Goal: Task Accomplishment & Management: Use online tool/utility

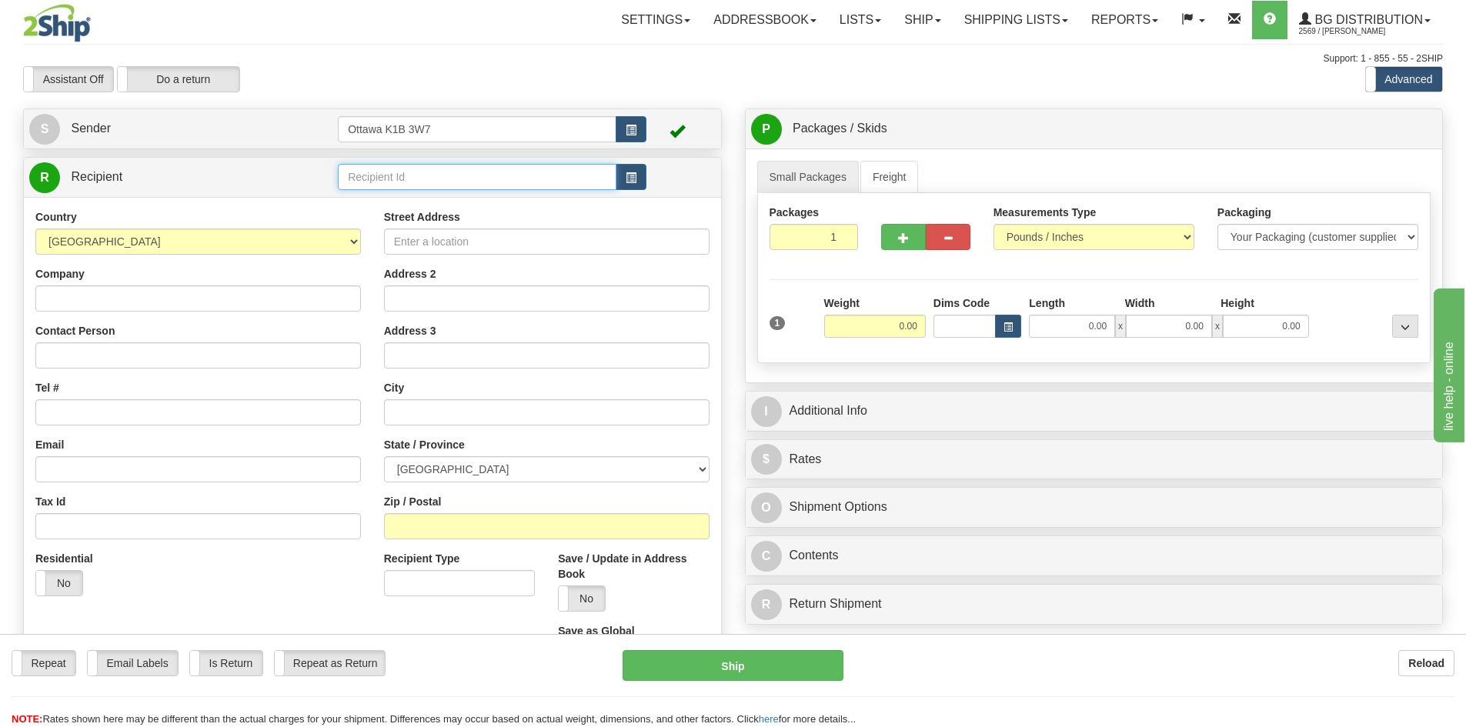
click at [457, 185] on input "text" at bounding box center [477, 177] width 279 height 26
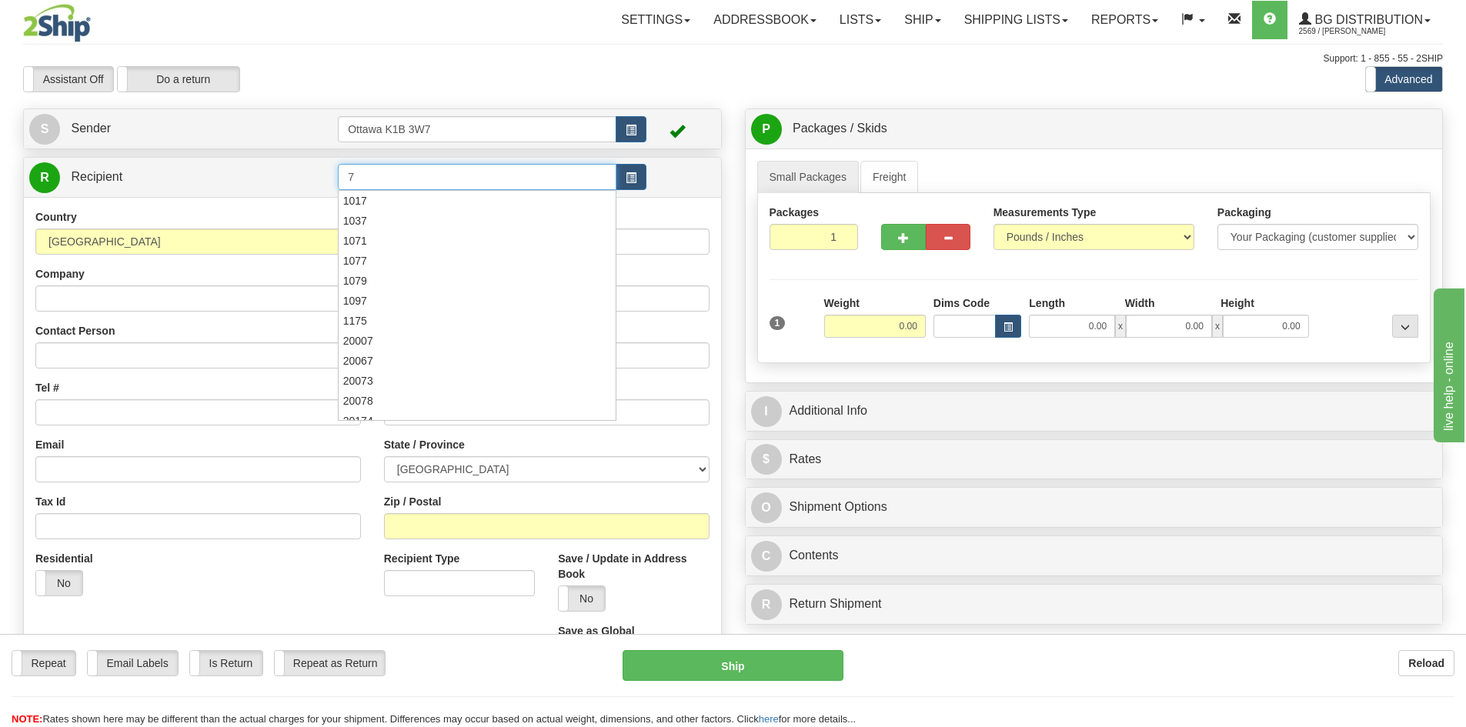
type input "7"
drag, startPoint x: 449, startPoint y: 67, endPoint x: 715, endPoint y: 130, distance: 272.9
click at [456, 69] on div "Assistant On Assistant Off Do a return Do a return" at bounding box center [312, 79] width 601 height 26
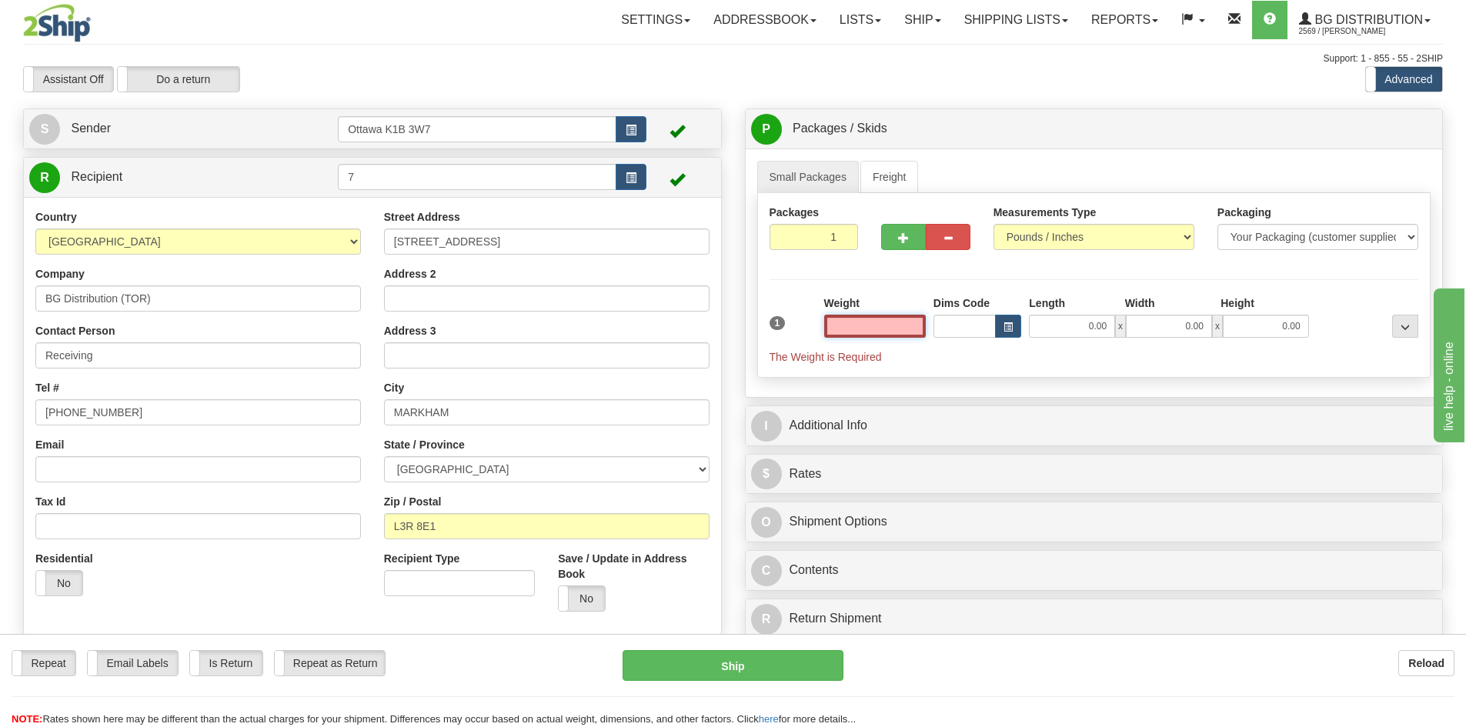
click at [871, 331] on input "text" at bounding box center [875, 326] width 102 height 23
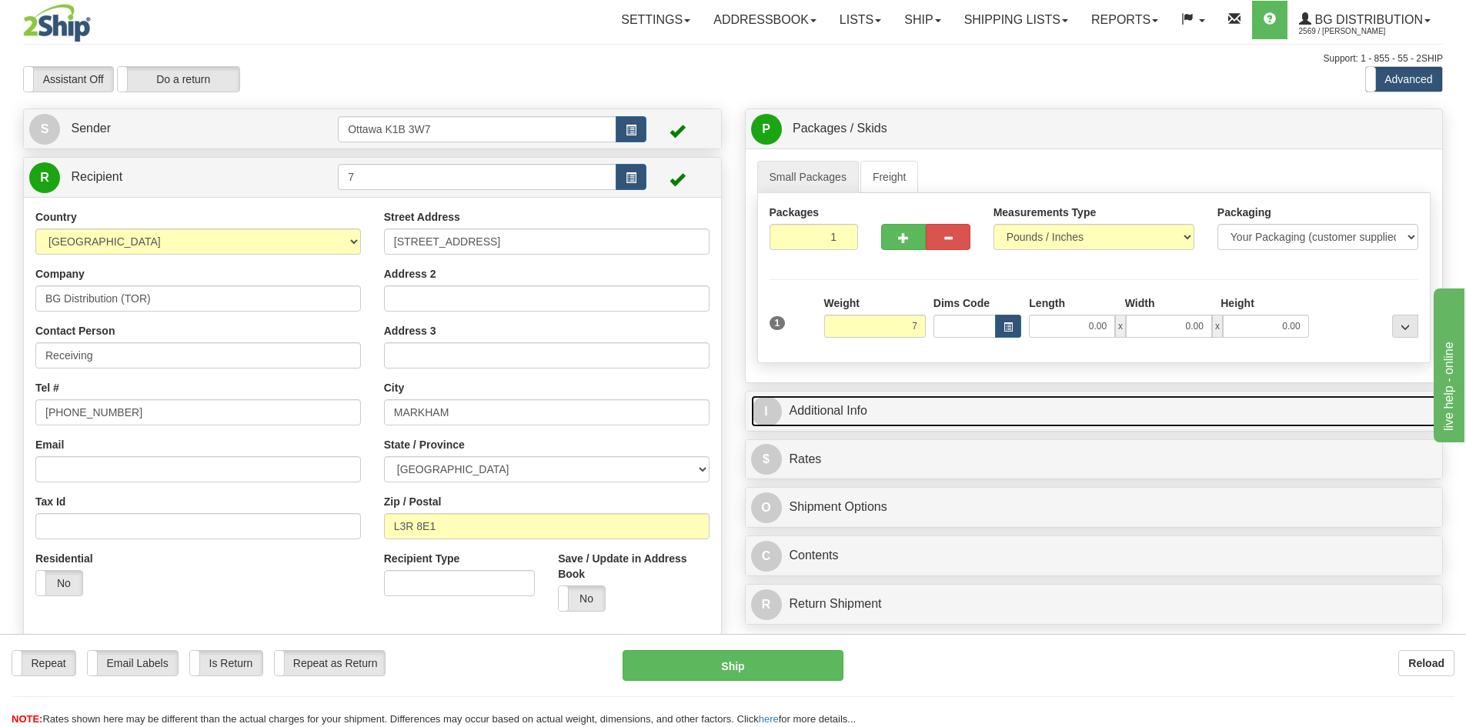
type input "7.00"
click at [1047, 411] on link "I Additional Info" at bounding box center [1094, 412] width 687 height 32
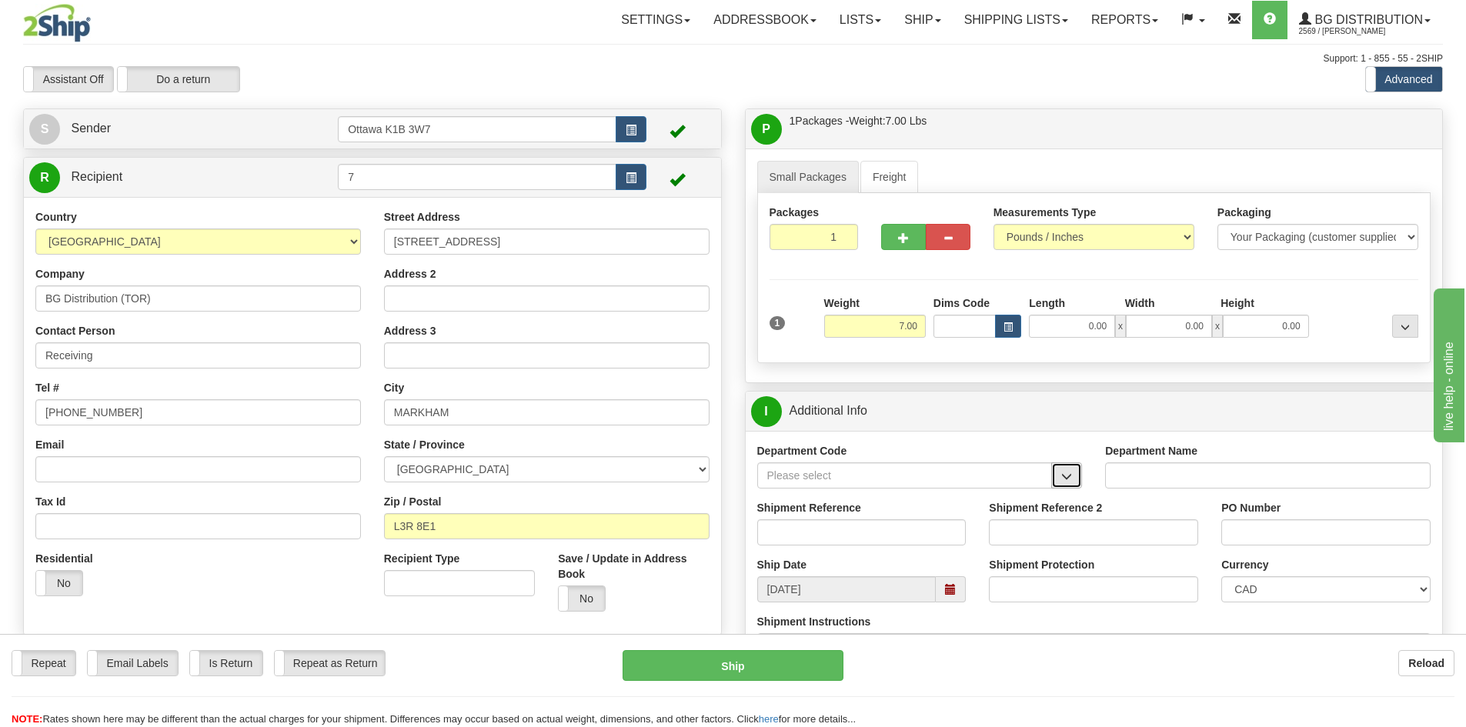
click at [1065, 482] on span "button" at bounding box center [1066, 477] width 11 height 10
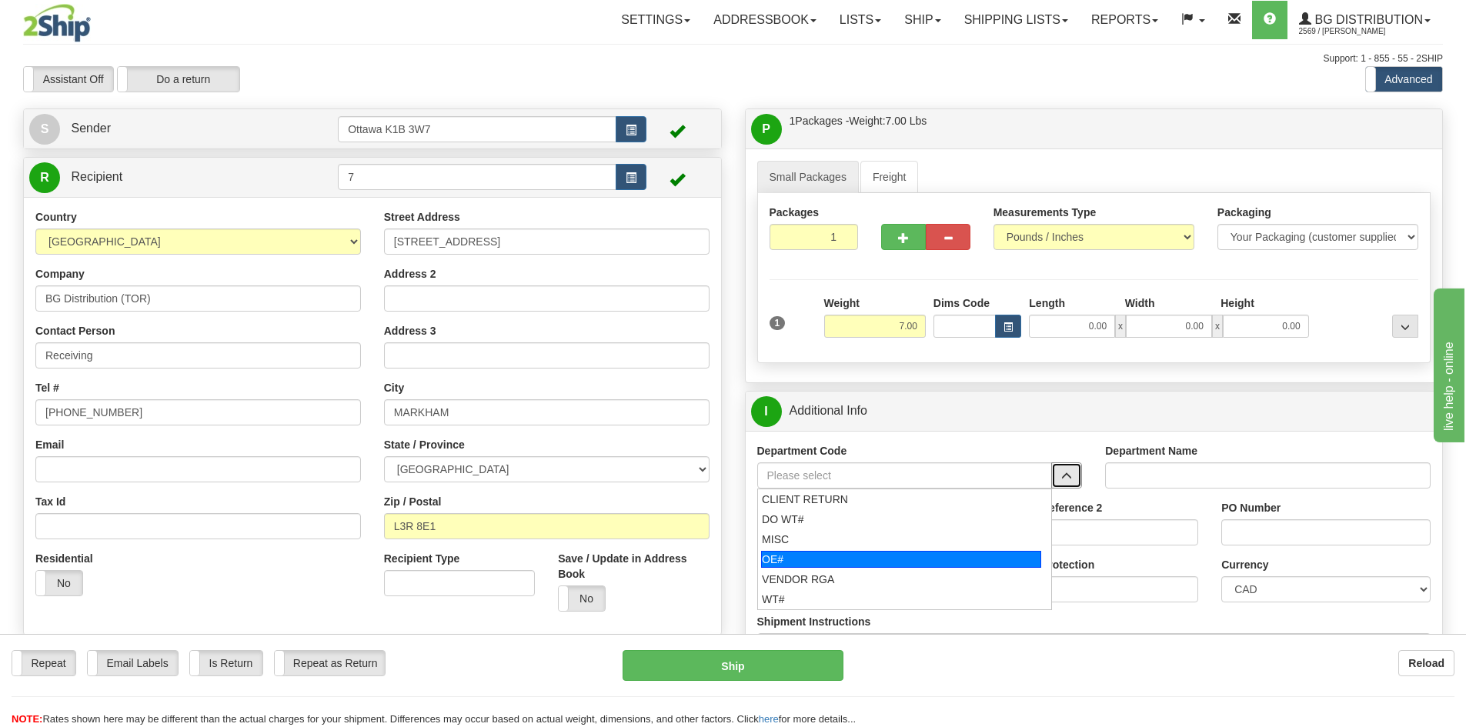
click at [904, 557] on div "OE#" at bounding box center [901, 559] width 280 height 17
type input "OE#"
type input "ORDERS"
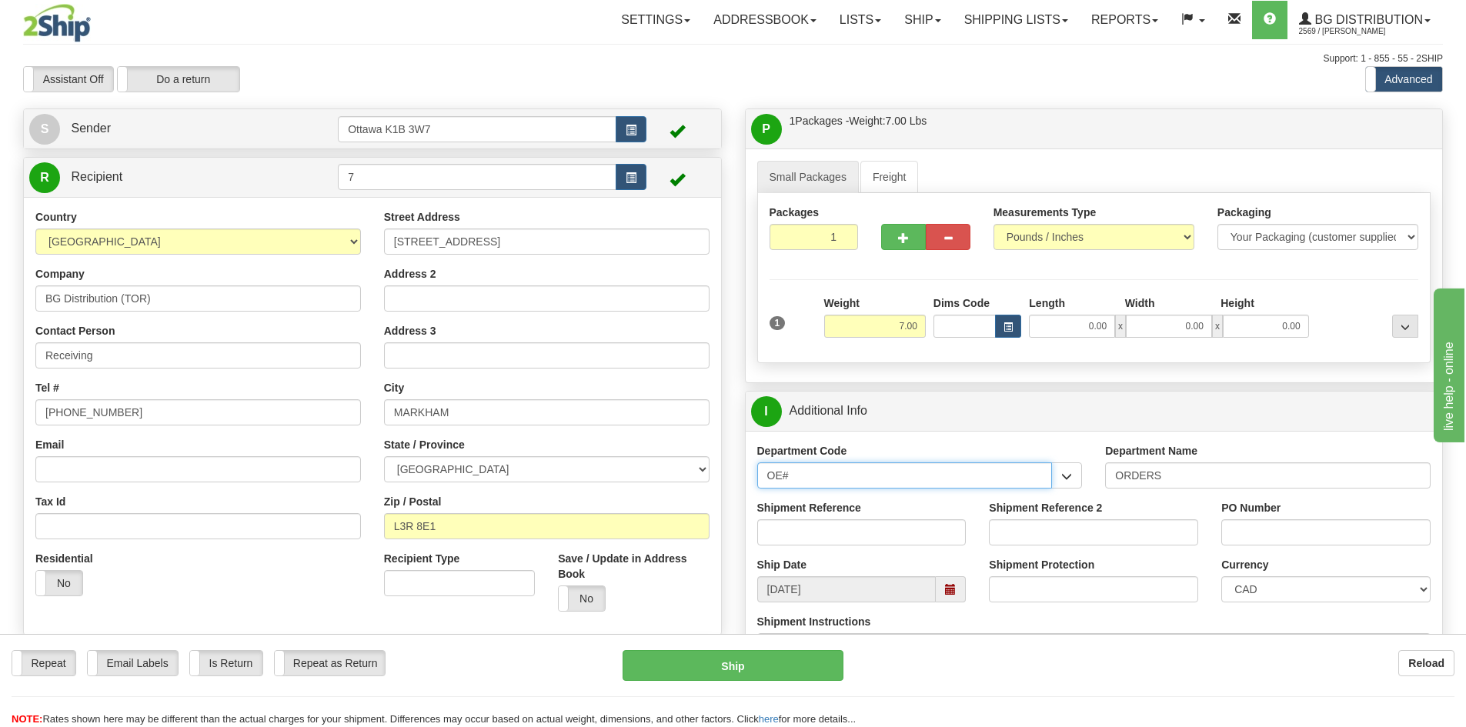
drag, startPoint x: 859, startPoint y: 469, endPoint x: 343, endPoint y: 456, distance: 515.8
click at [523, 109] on div "Create a label for the return Create Pickup Without Label S Sender" at bounding box center [733, 109] width 1443 height 0
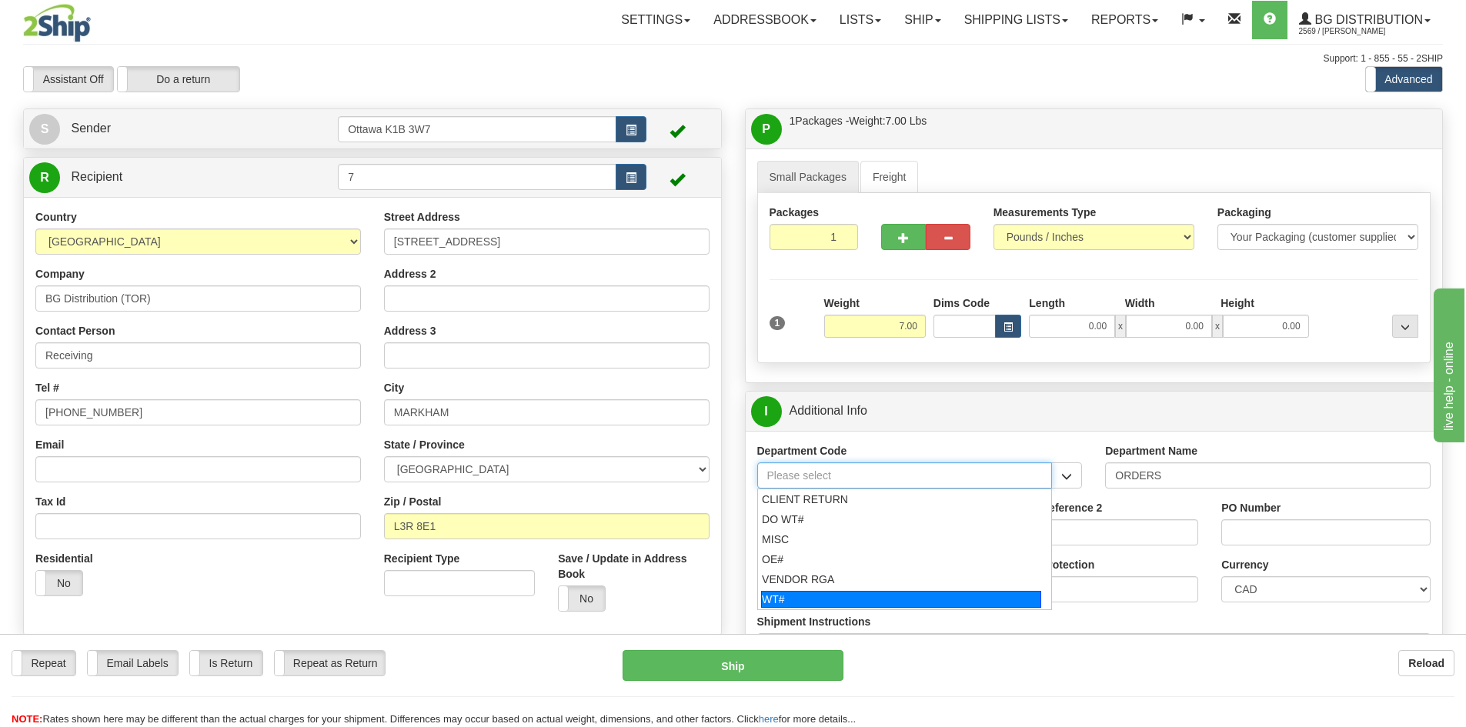
click at [845, 603] on div "WT#" at bounding box center [901, 599] width 280 height 17
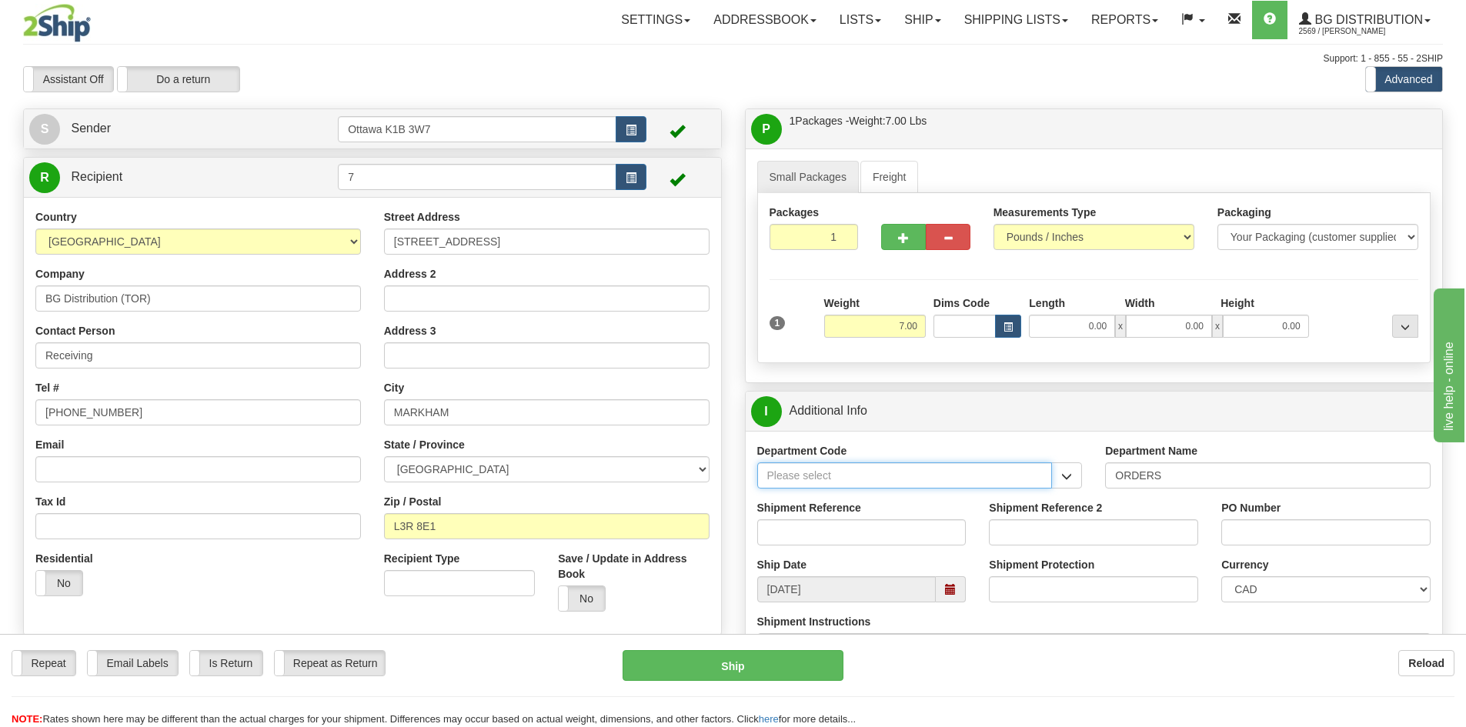
type input "WT#"
type input "WAREHOUSE TRANSFERS"
type input "WT#"
click at [837, 536] on input "Shipment Reference" at bounding box center [861, 533] width 209 height 26
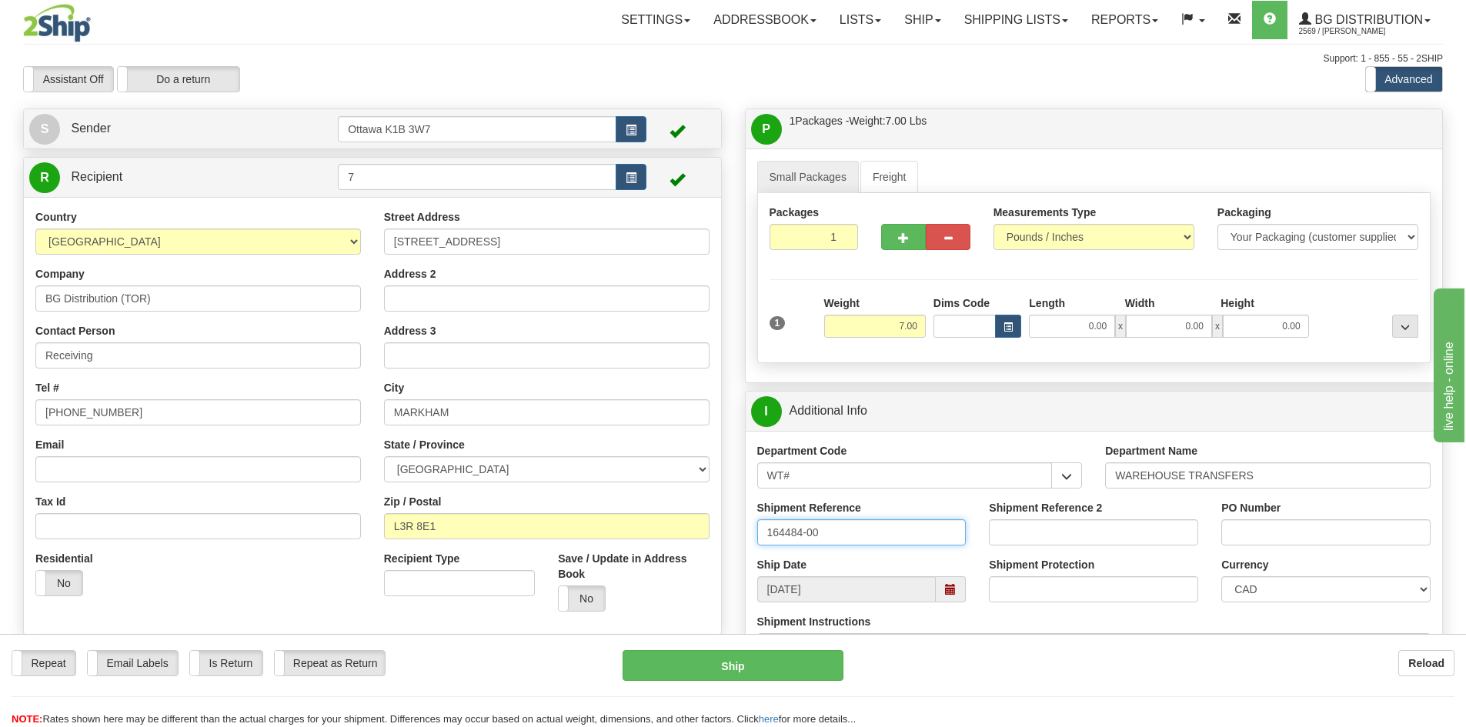
type input "164484-00"
click at [1281, 544] on input "PO Number" at bounding box center [1325, 533] width 209 height 26
type input "N/A"
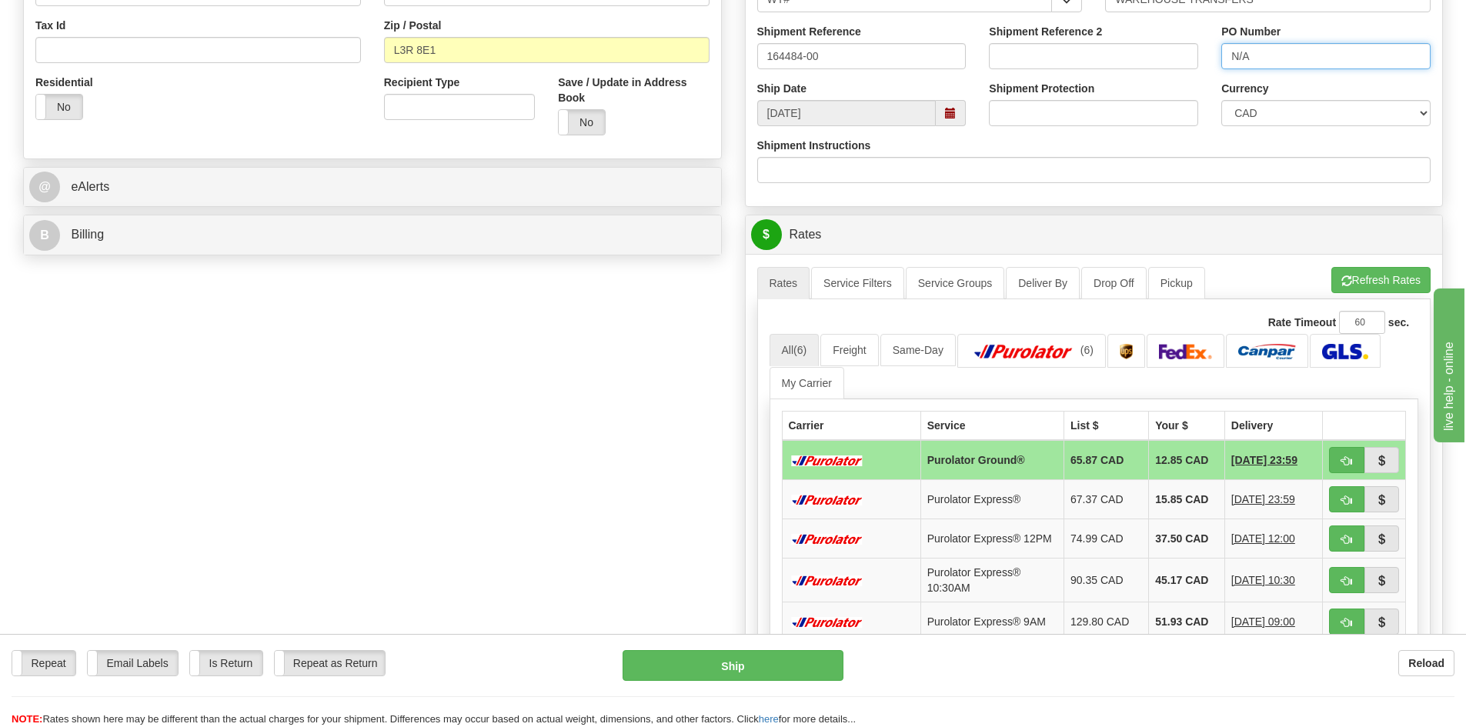
scroll to position [616, 0]
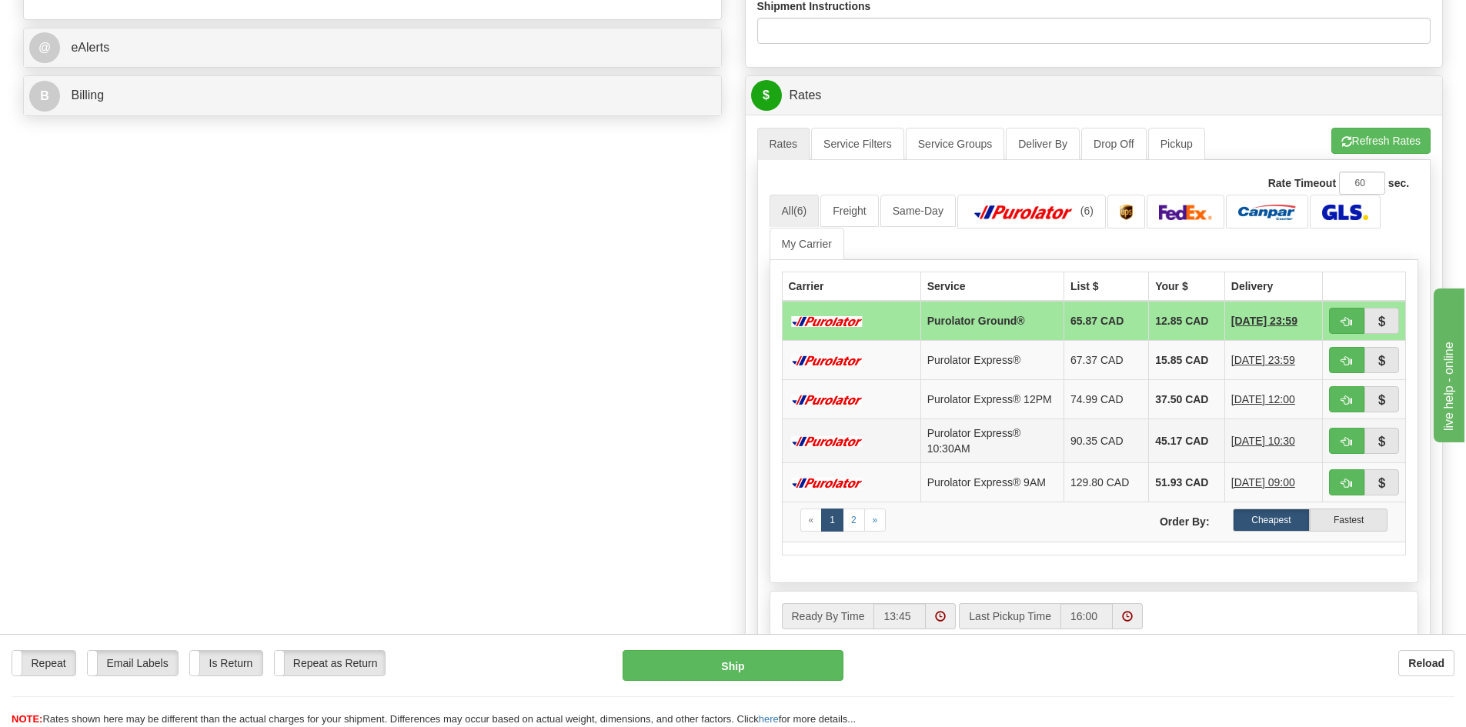
click at [989, 444] on td "Purolator Express® 10:30AM" at bounding box center [991, 441] width 143 height 44
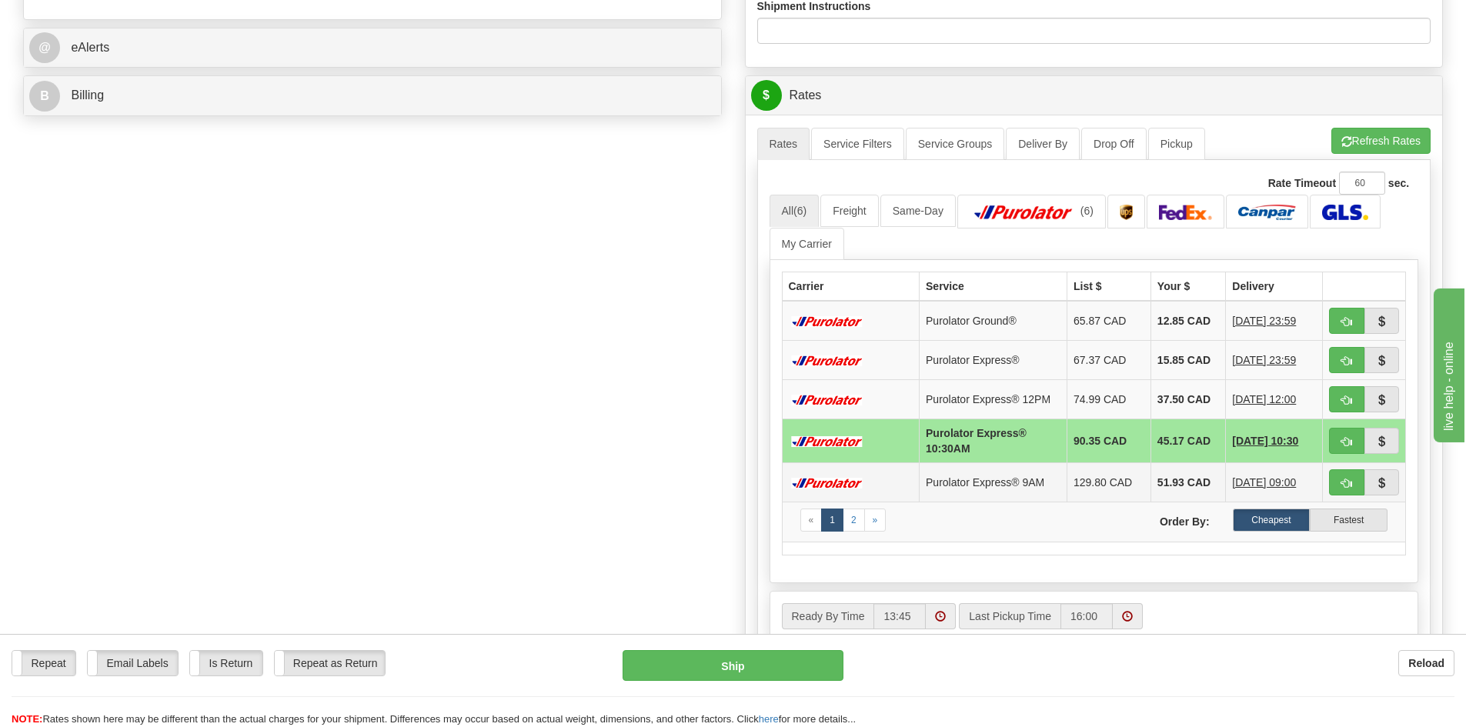
click at [971, 492] on td "Purolator Express® 9AM" at bounding box center [994, 482] width 148 height 39
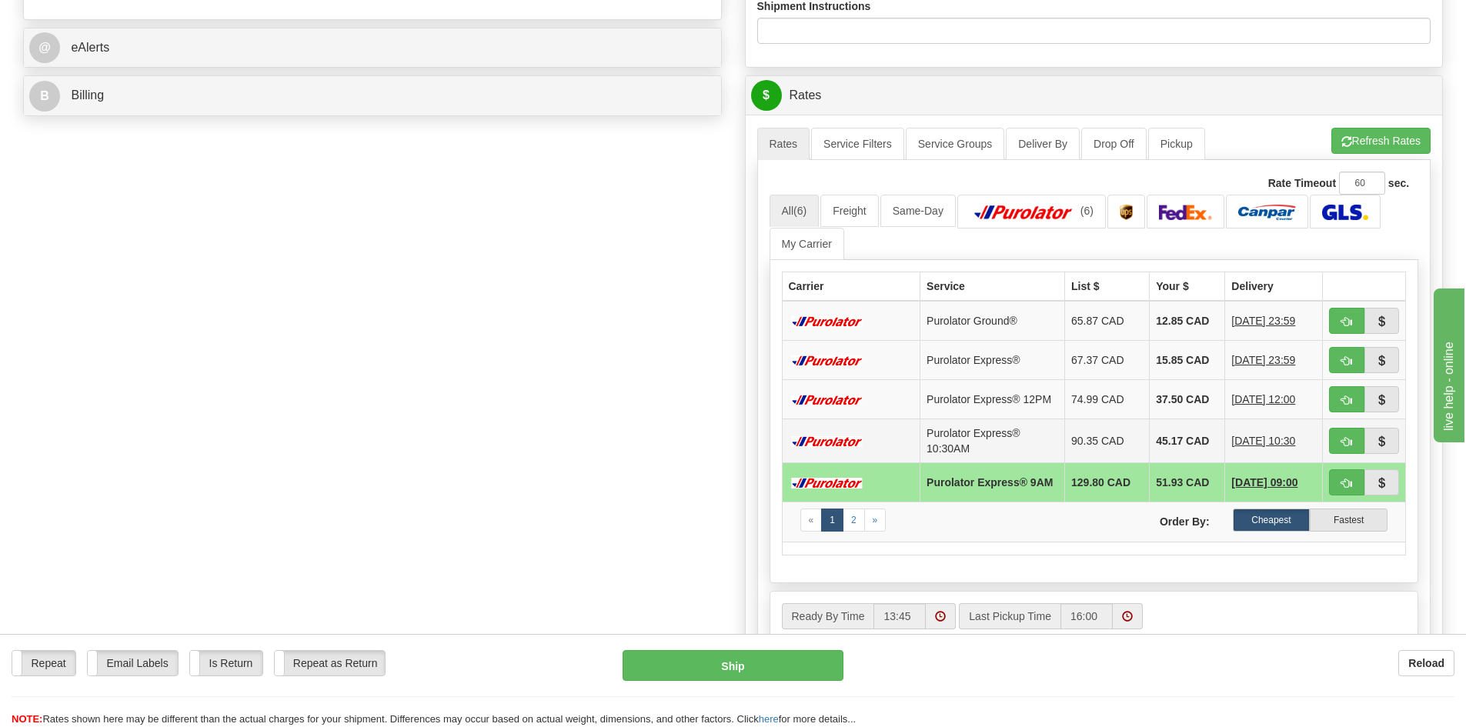
click at [974, 463] on td "Purolator Express® 10:30AM" at bounding box center [992, 441] width 145 height 44
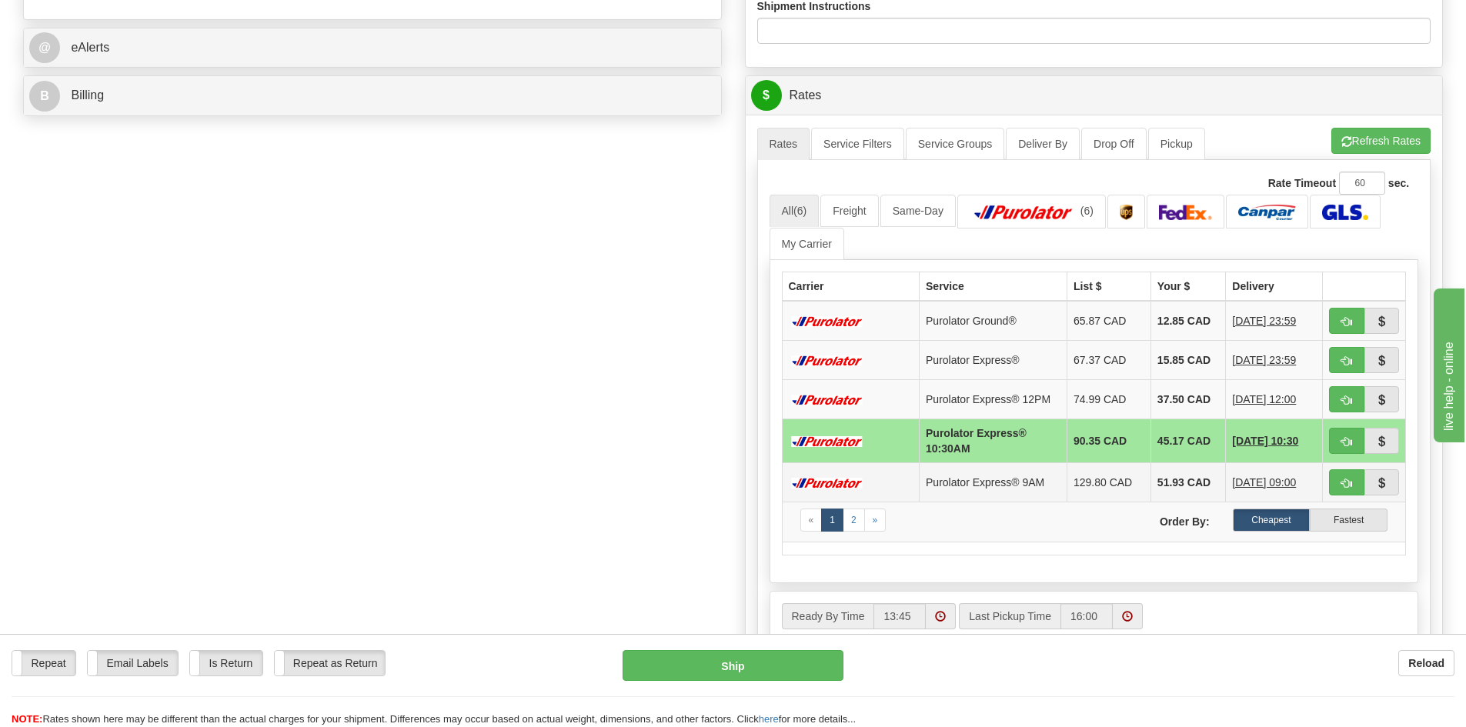
click at [974, 481] on td "Purolator Express® 9AM" at bounding box center [994, 482] width 148 height 39
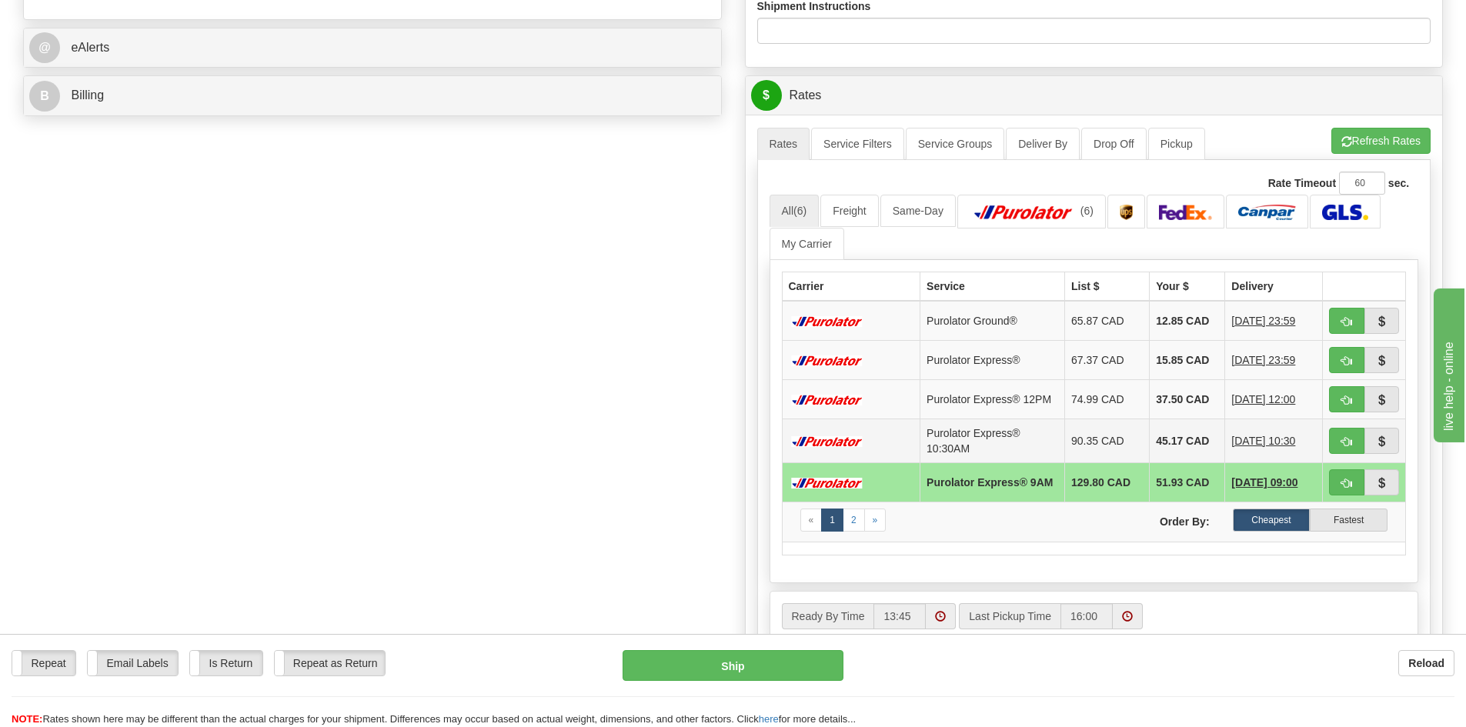
click at [981, 450] on td "Purolator Express® 10:30AM" at bounding box center [992, 441] width 145 height 44
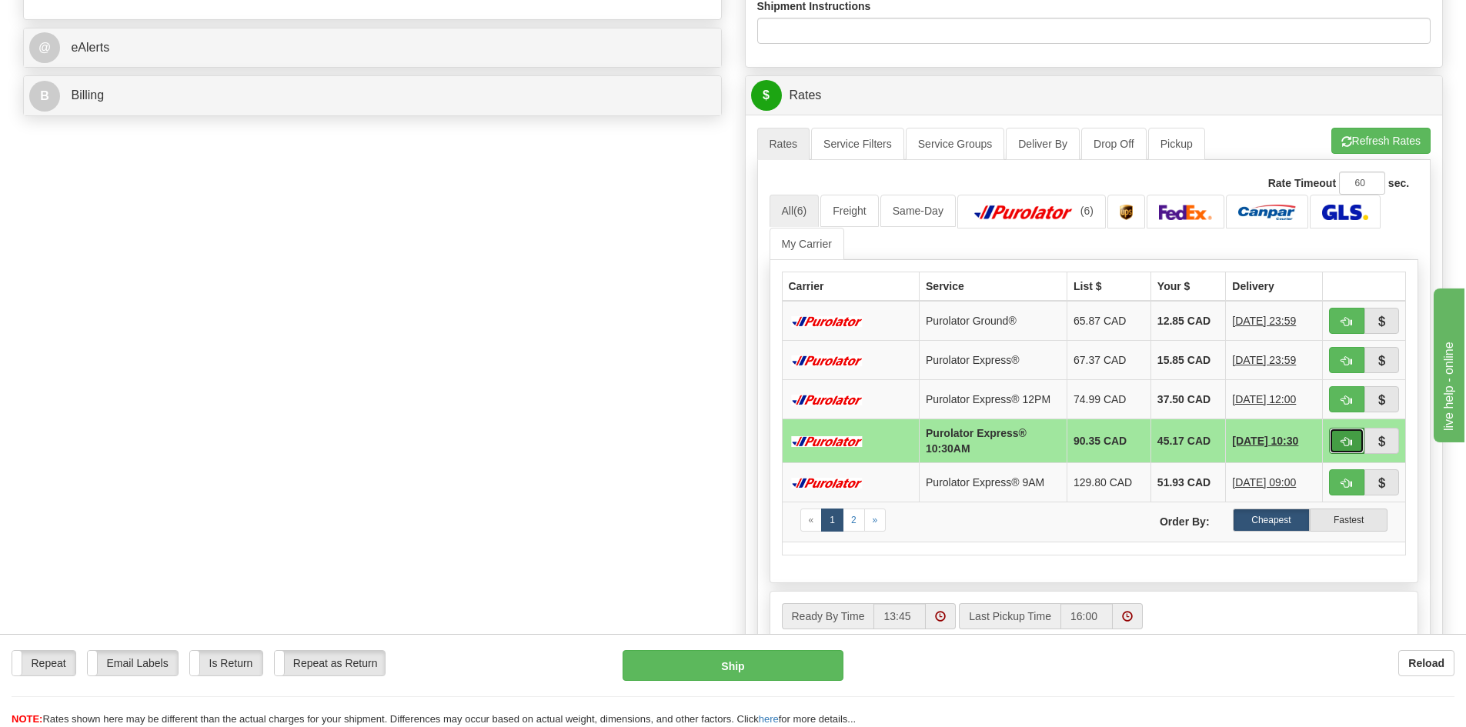
click at [1347, 438] on span "button" at bounding box center [1346, 442] width 11 height 10
type input "201"
click at [1339, 441] on button "button" at bounding box center [1346, 441] width 35 height 26
click at [1344, 443] on span "button" at bounding box center [1346, 442] width 11 height 10
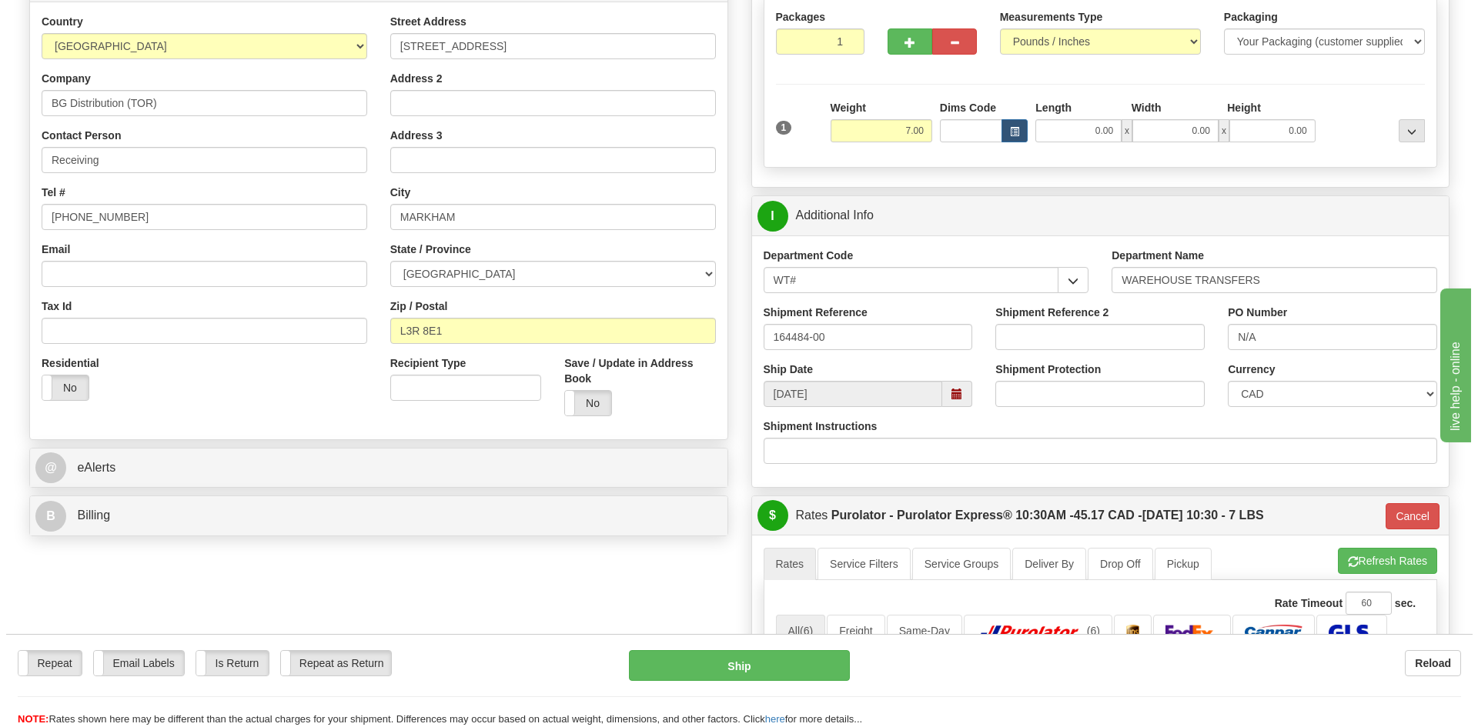
scroll to position [154, 0]
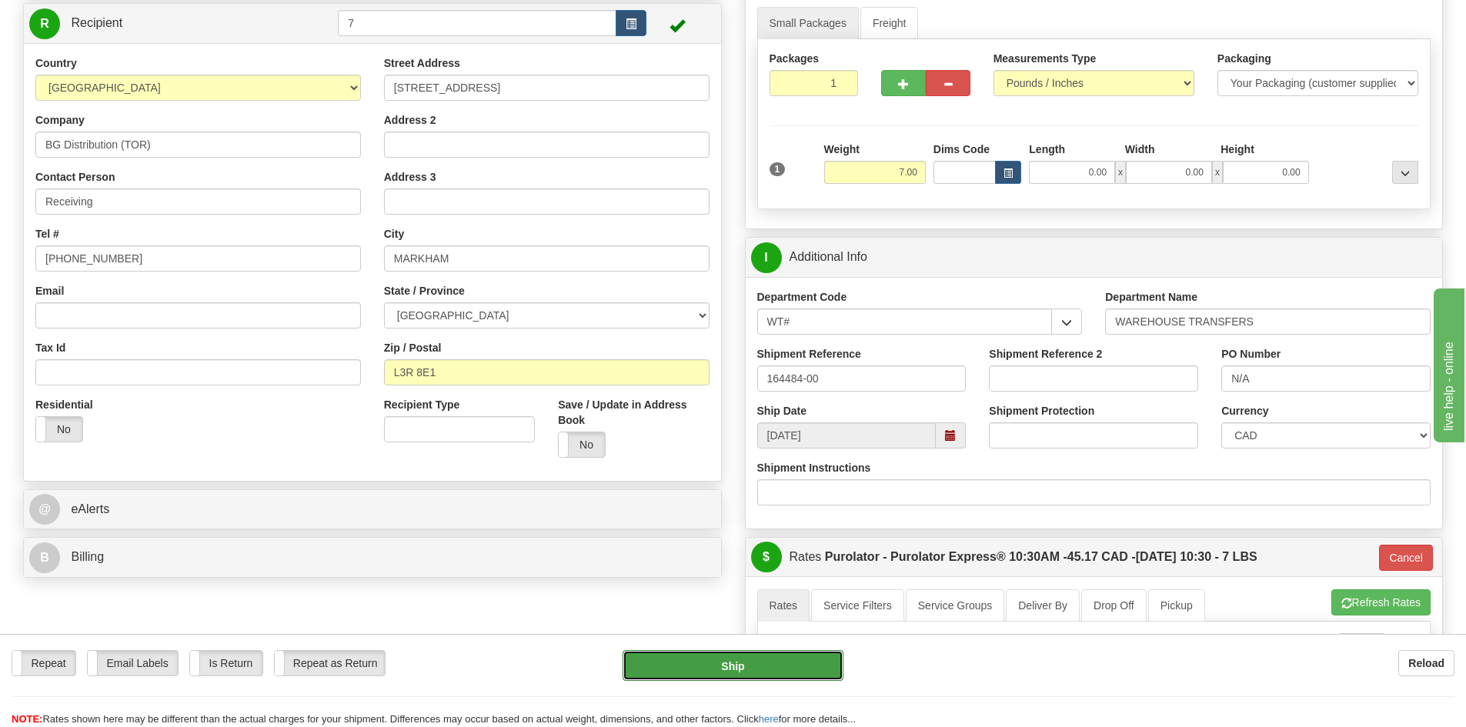
click at [735, 673] on button "Ship" at bounding box center [733, 665] width 221 height 31
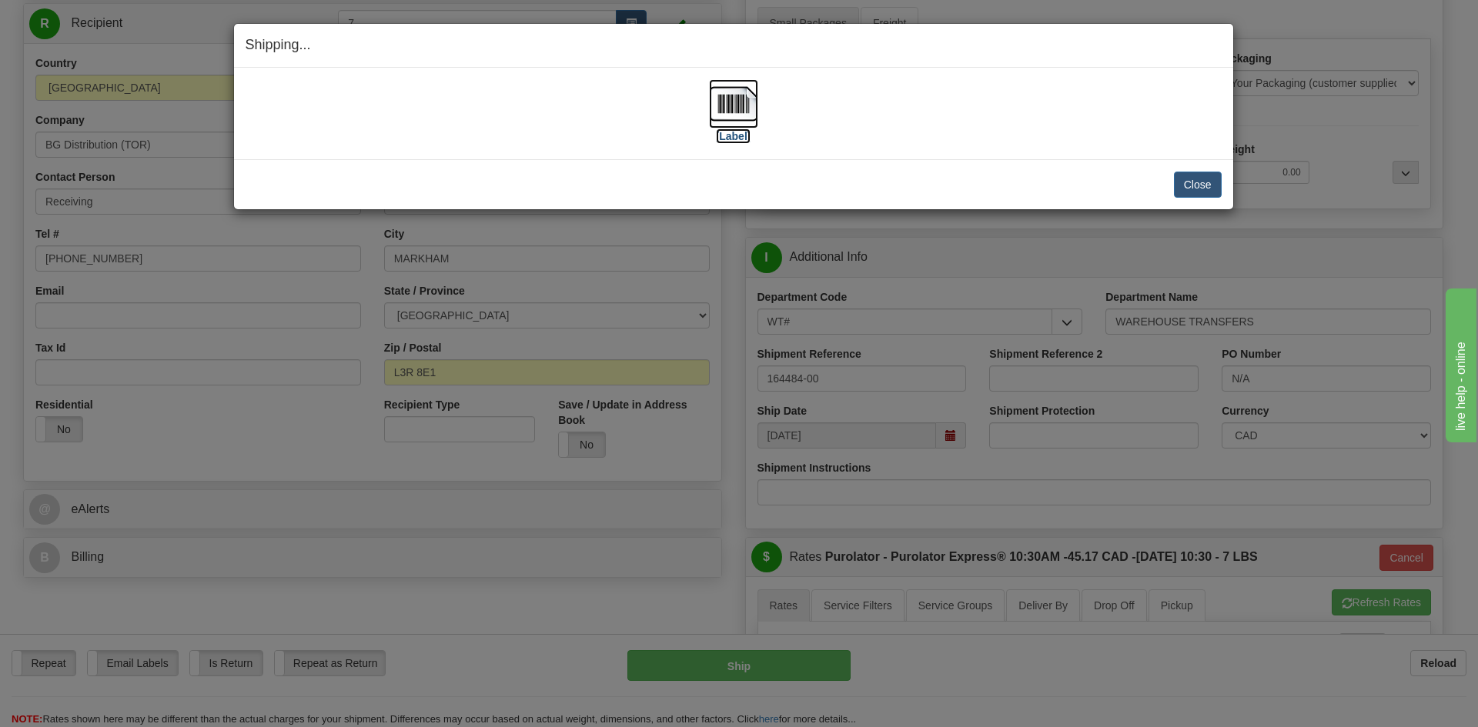
click at [740, 135] on label "[Label]" at bounding box center [733, 136] width 35 height 15
click at [1209, 185] on button "Close" at bounding box center [1198, 185] width 48 height 26
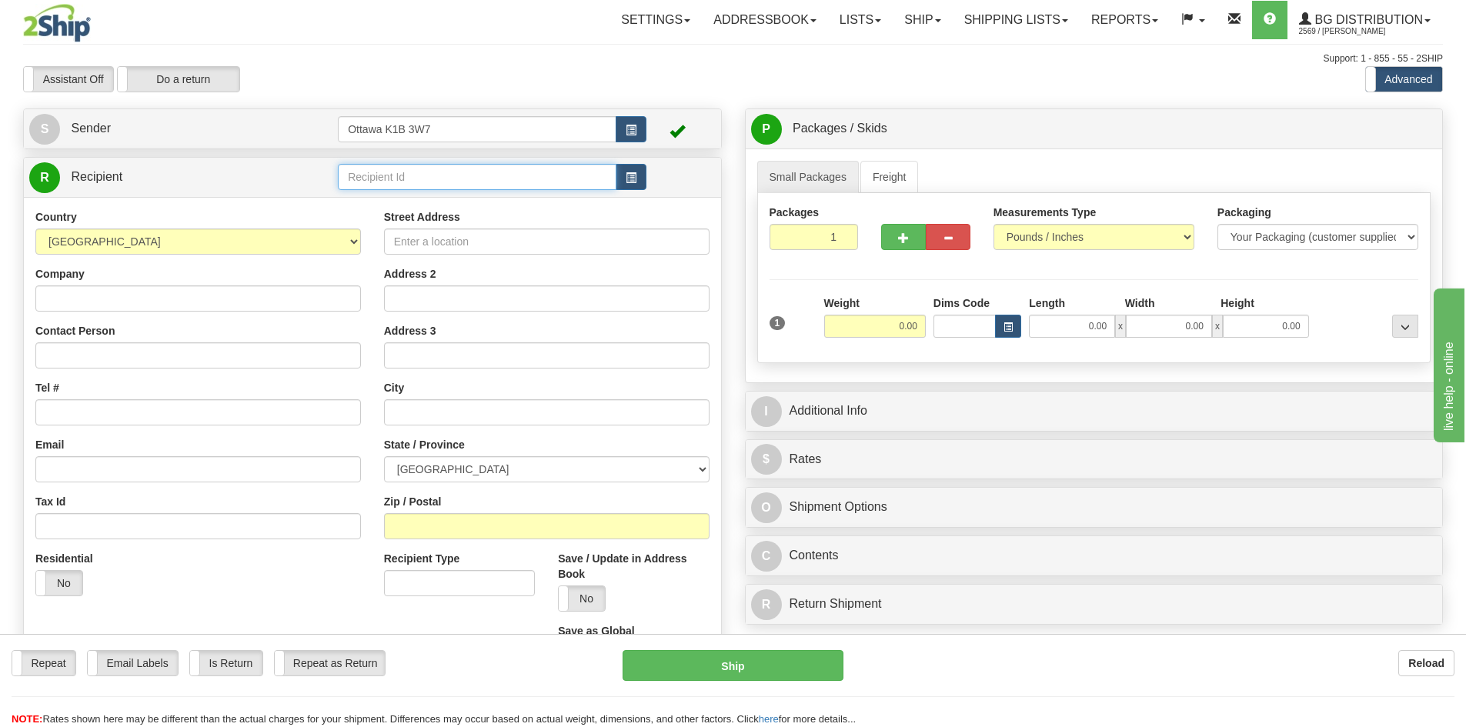
click at [424, 184] on input "text" at bounding box center [477, 177] width 279 height 26
type input "1186"
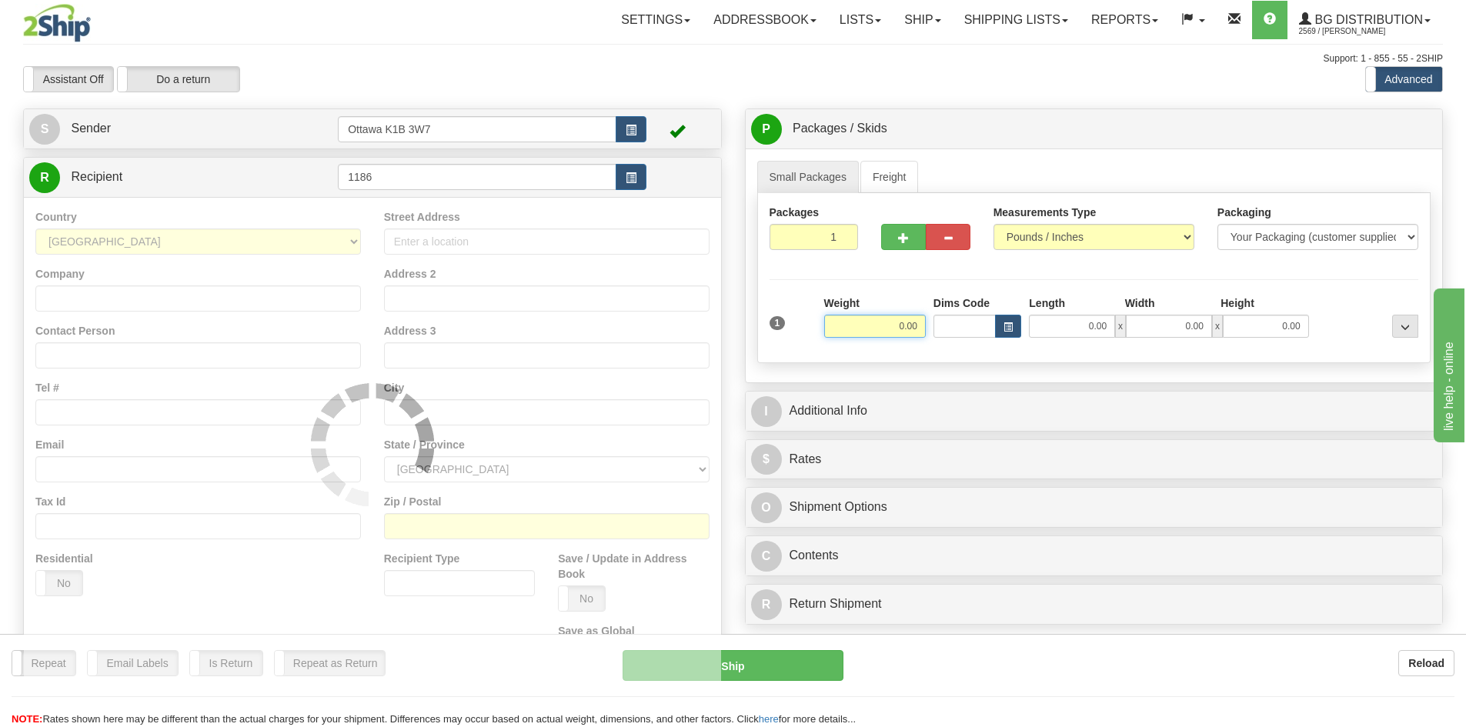
click at [537, 122] on input "Ottawa K1B 3W7" at bounding box center [477, 129] width 279 height 26
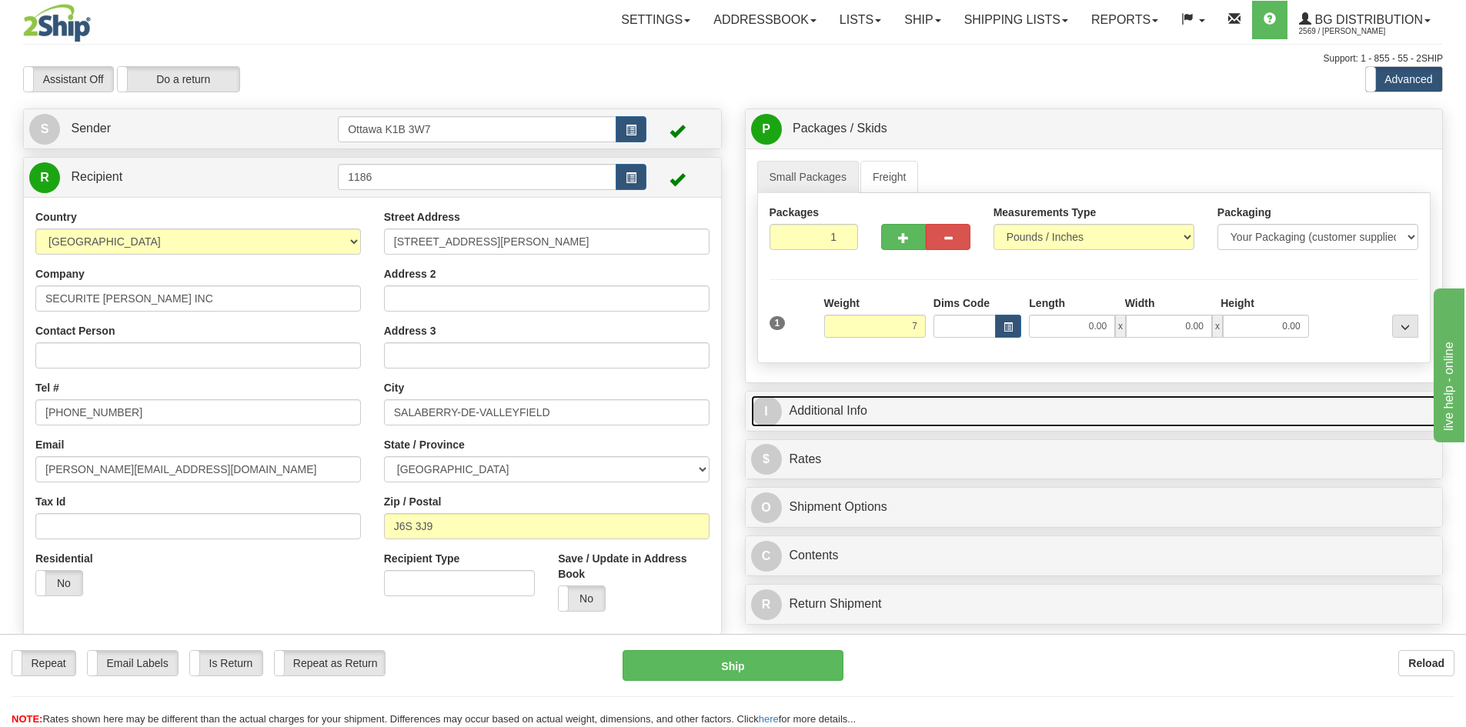
click at [1051, 418] on link "I Additional Info" at bounding box center [1094, 412] width 687 height 32
type input "7.00"
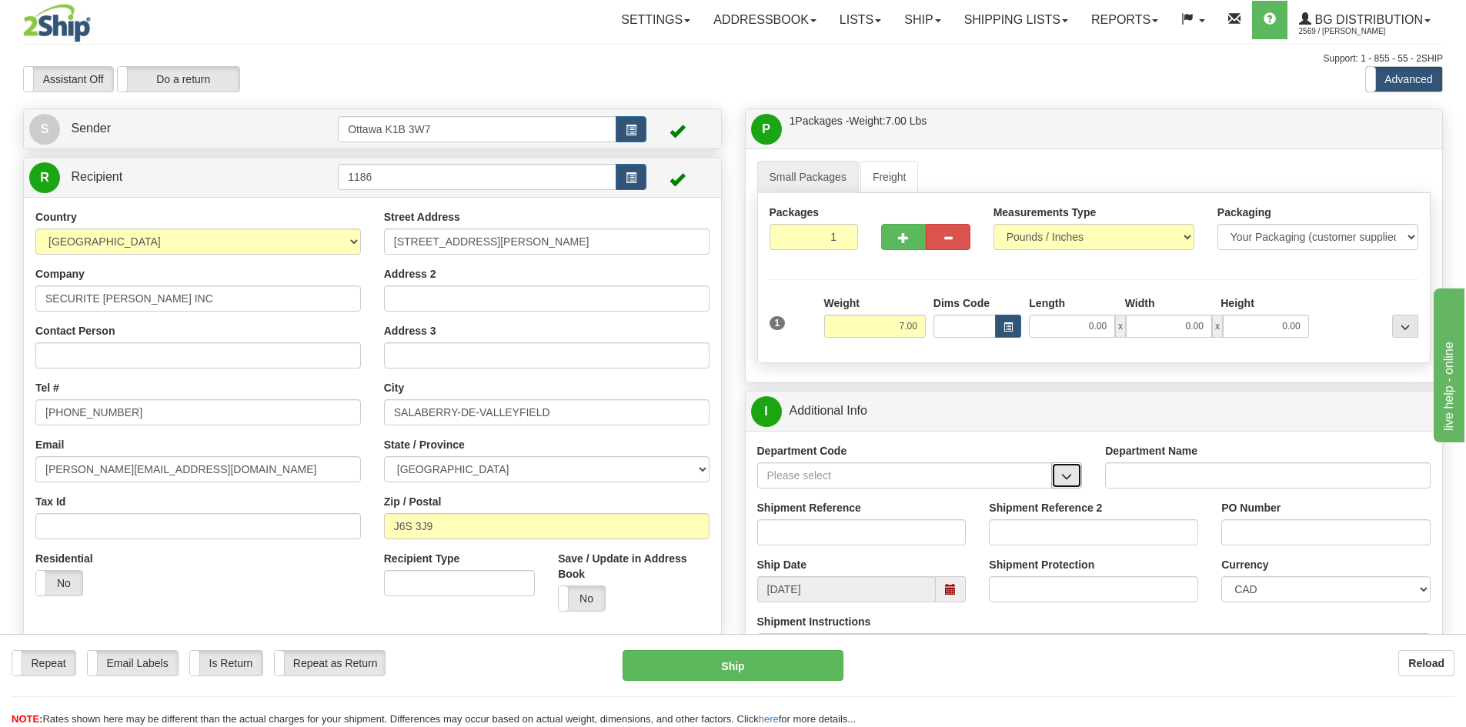
click at [1065, 474] on span "button" at bounding box center [1066, 477] width 11 height 10
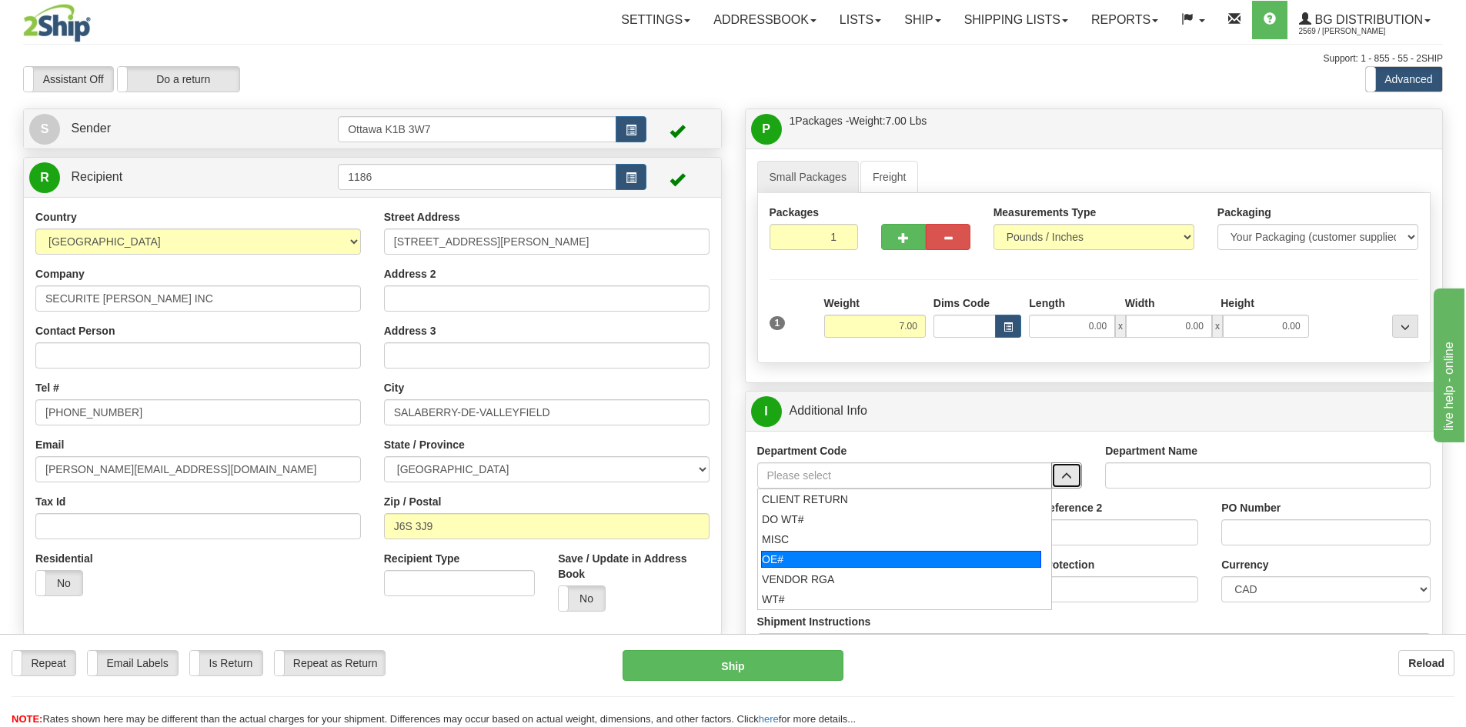
click at [901, 555] on div "OE#" at bounding box center [901, 559] width 280 height 17
type input "OE#"
type input "ORDERS"
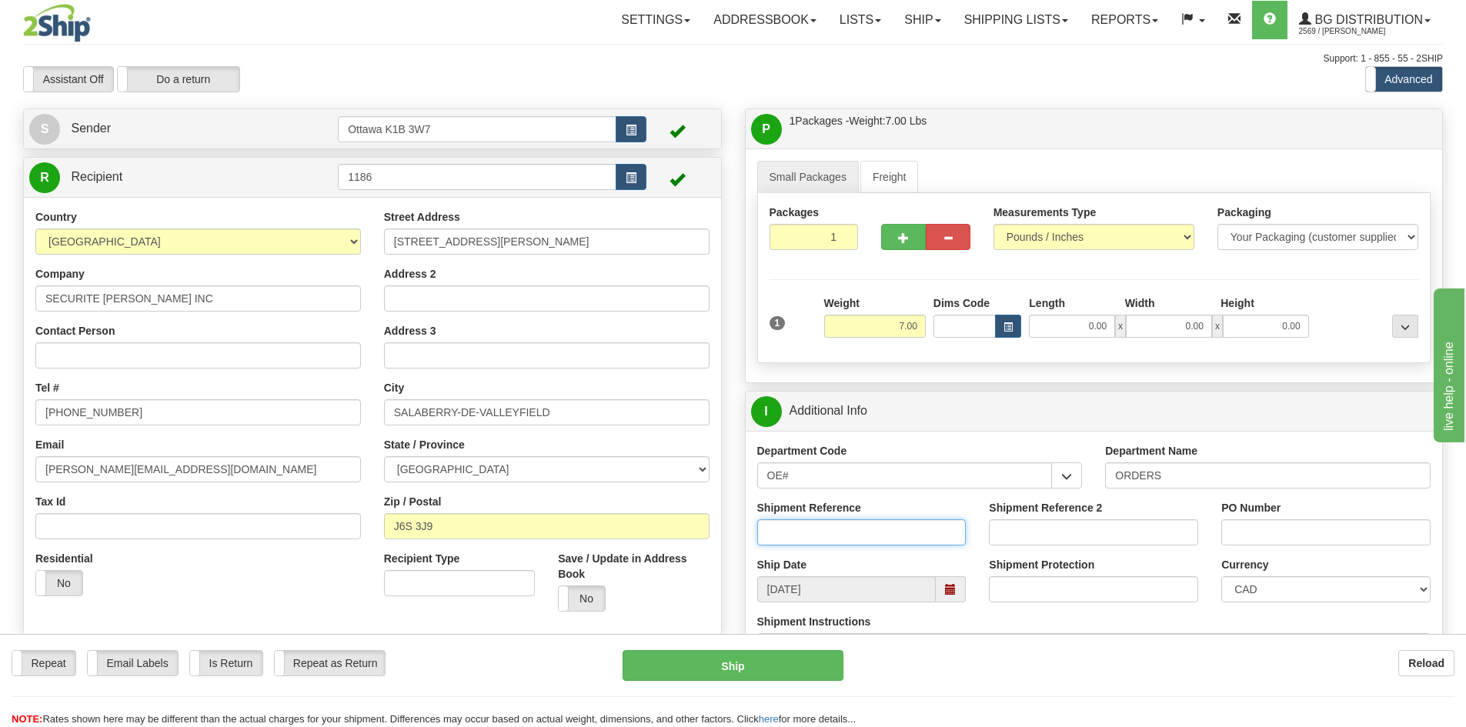
click at [880, 540] on input "Shipment Reference" at bounding box center [861, 533] width 209 height 26
type input "10202760-00"
click at [1325, 536] on input "PO Number" at bounding box center [1325, 533] width 209 height 26
type input "d"
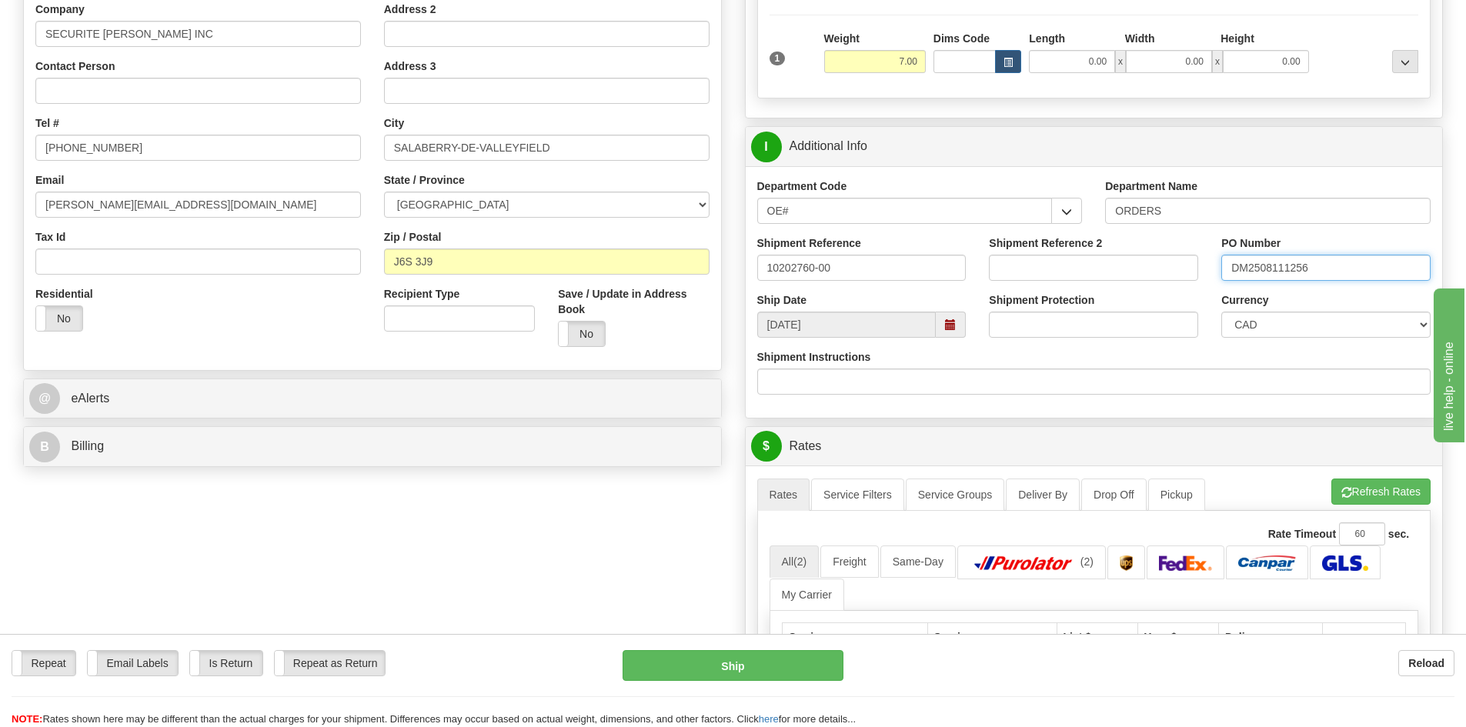
scroll to position [385, 0]
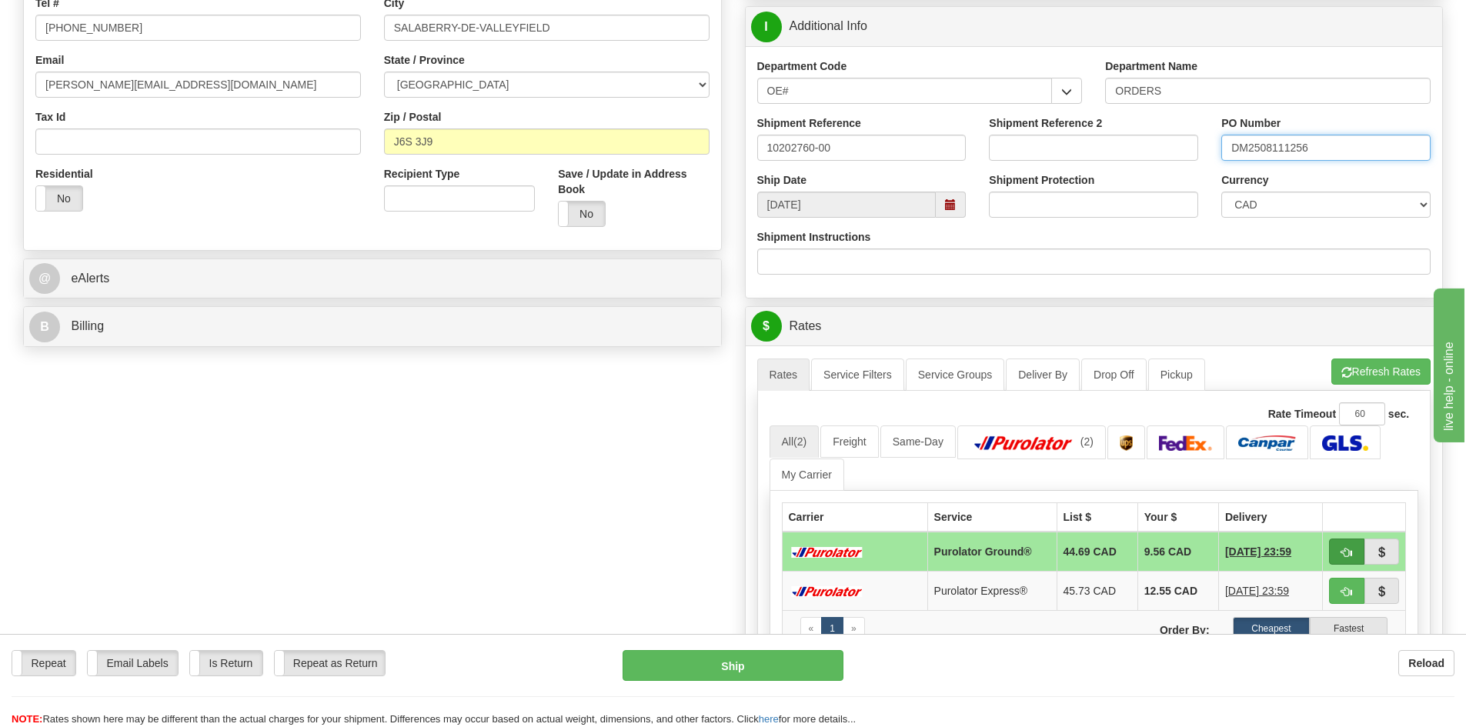
type input "DM2508111256"
click at [1341, 551] on span "button" at bounding box center [1346, 553] width 11 height 10
type input "260"
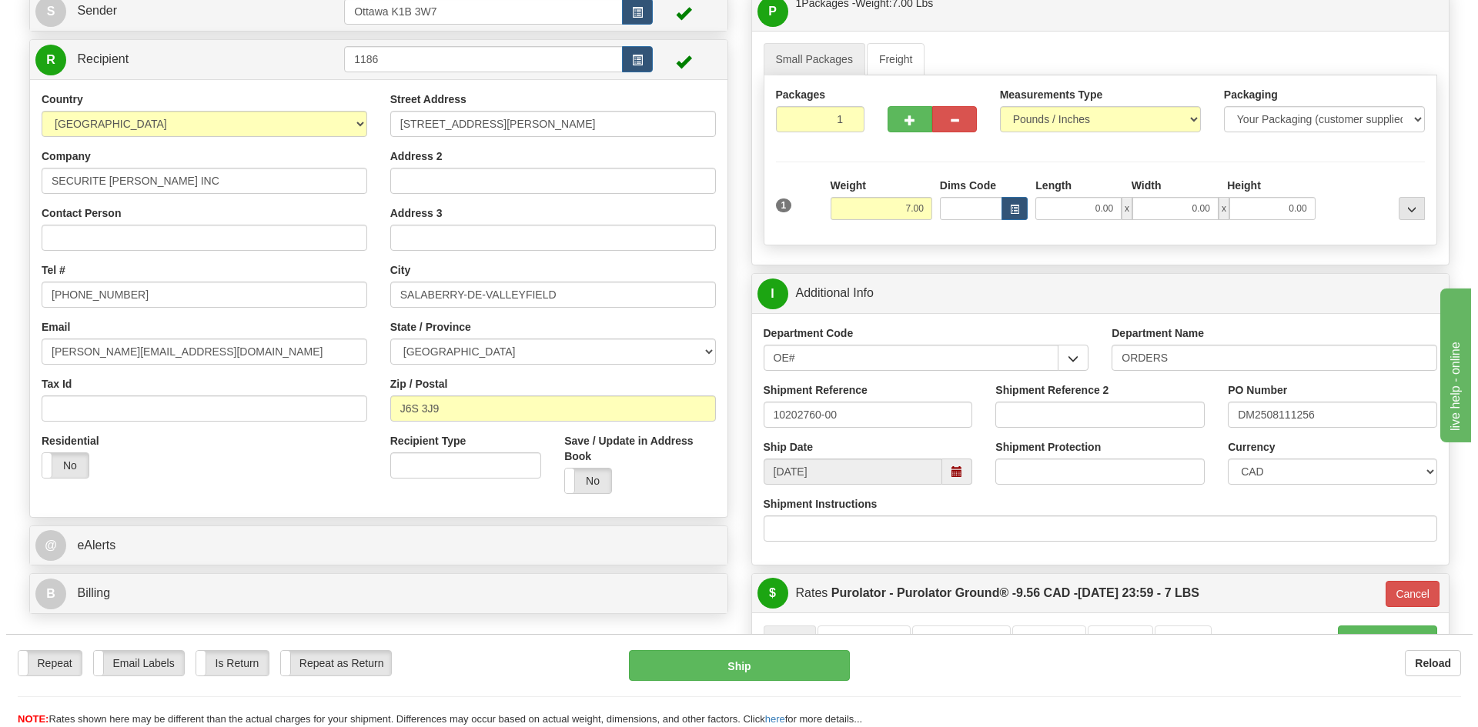
scroll to position [154, 0]
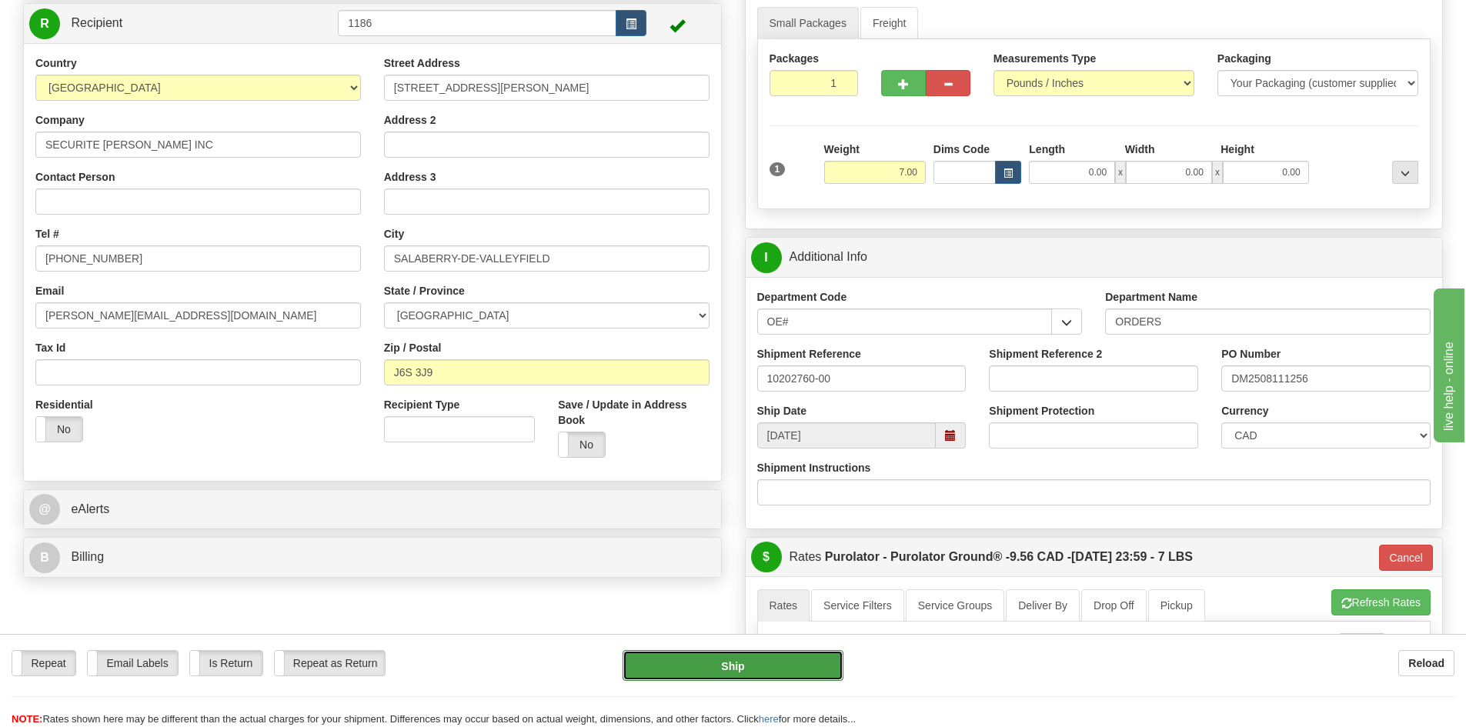
click at [699, 665] on button "Ship" at bounding box center [733, 665] width 221 height 31
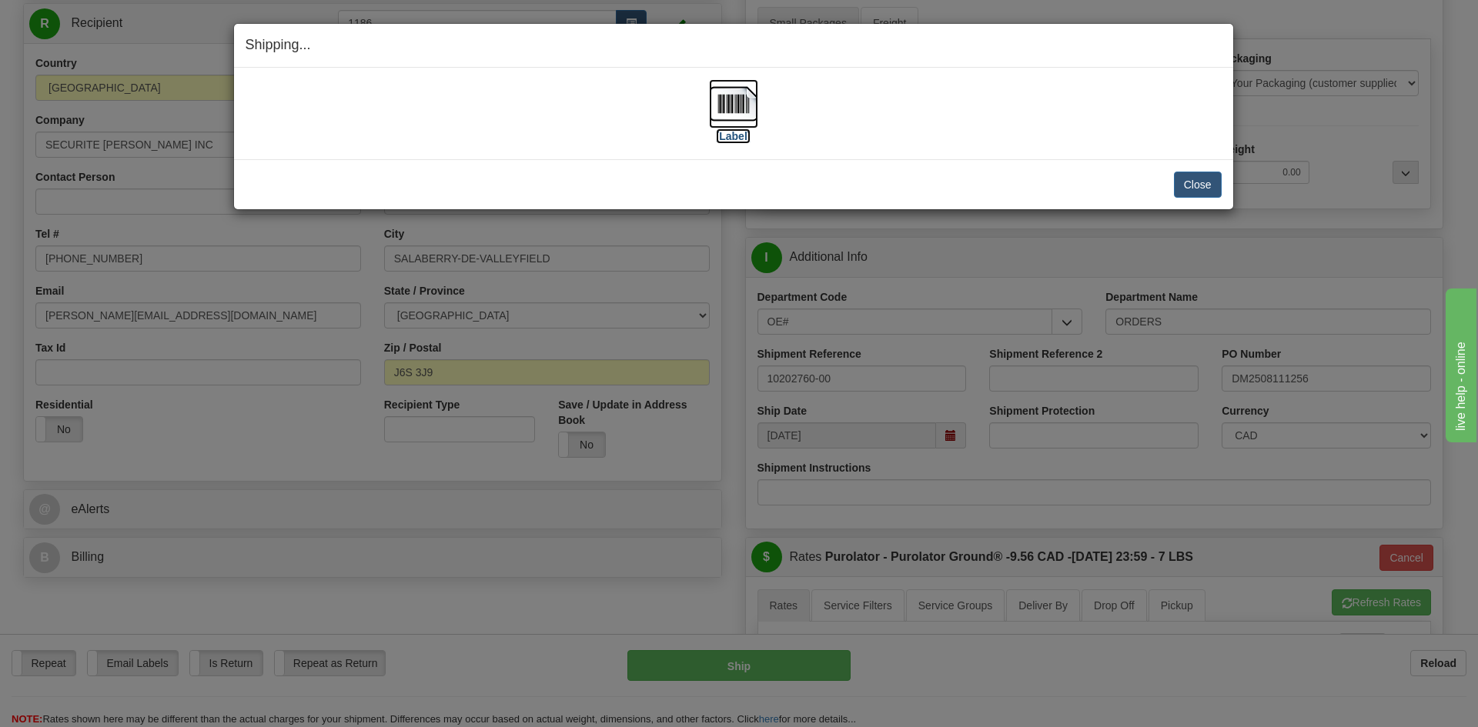
click at [741, 137] on label "[Label]" at bounding box center [733, 136] width 35 height 15
click at [1211, 184] on button "Close" at bounding box center [1198, 185] width 48 height 26
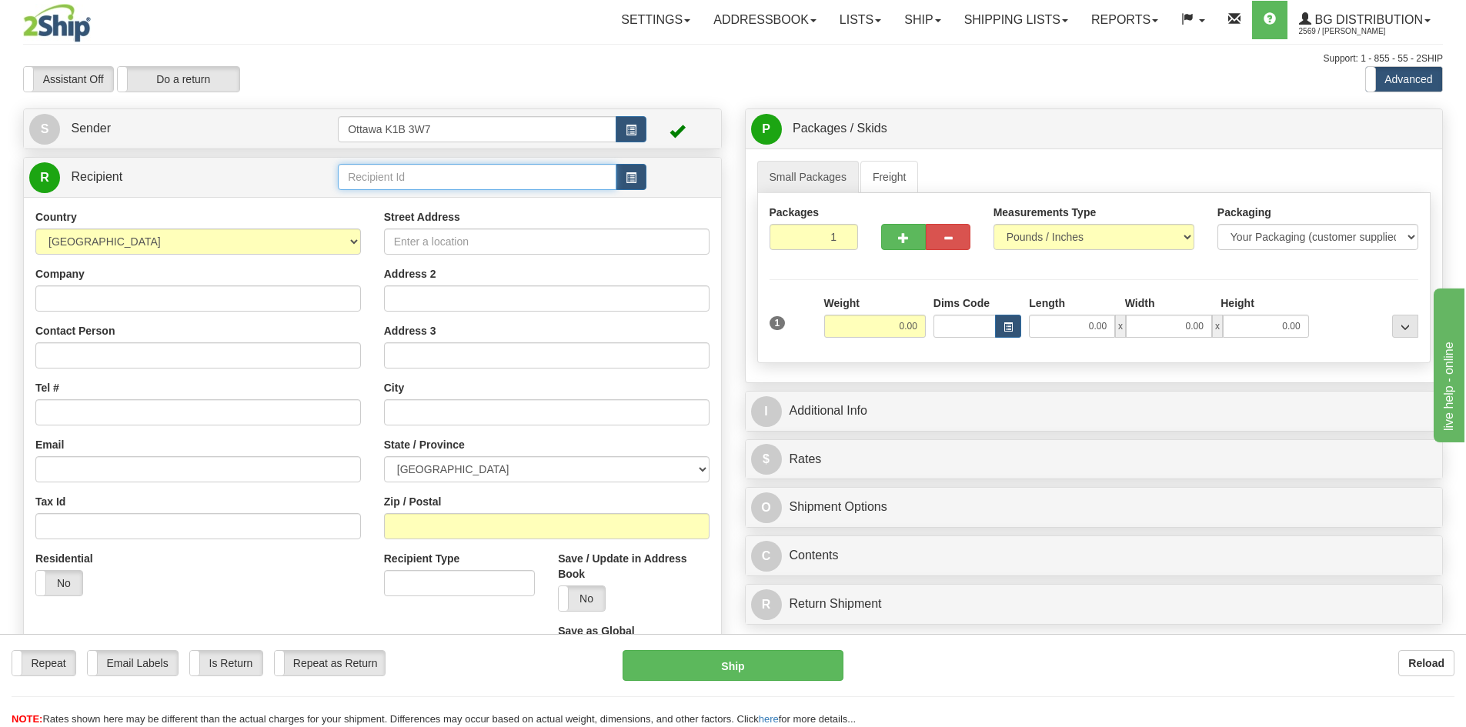
click at [425, 175] on input "text" at bounding box center [477, 177] width 279 height 26
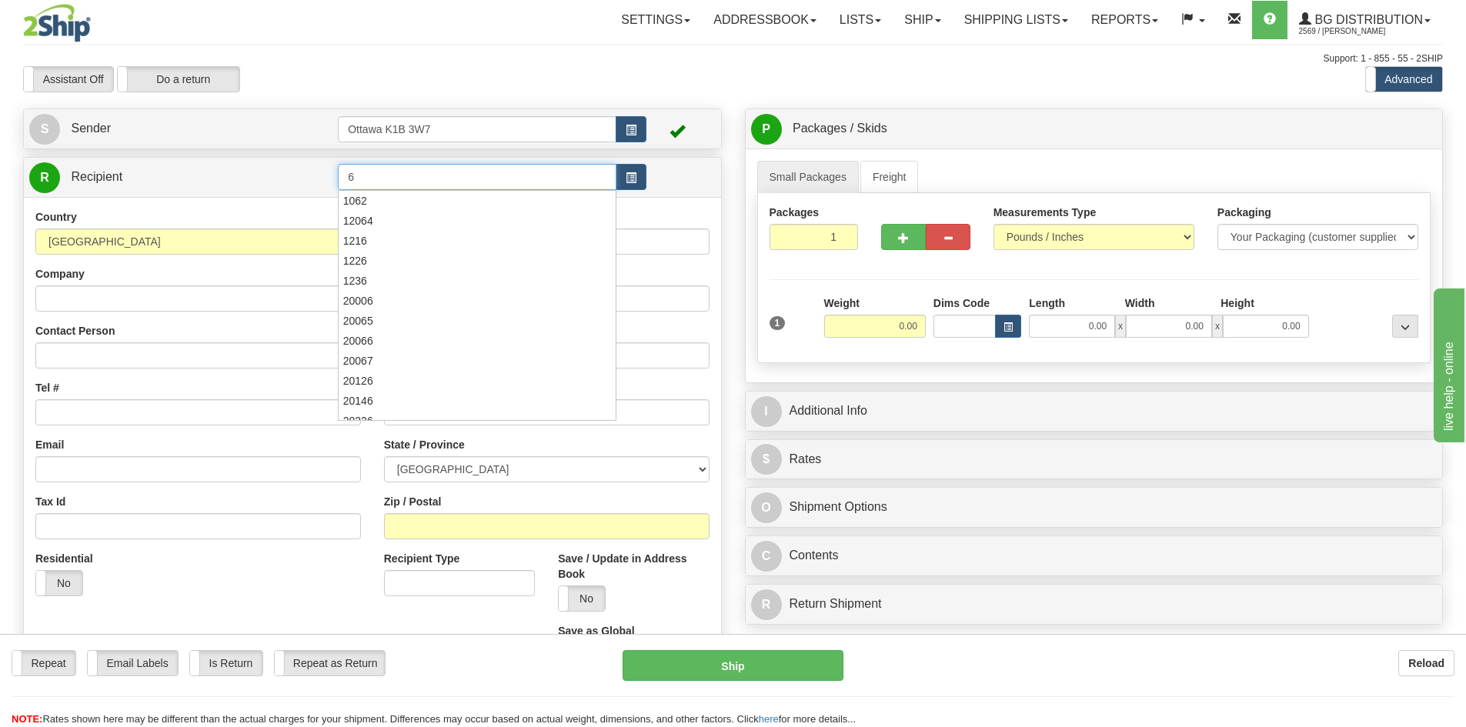
type input "6"
click at [416, 68] on div "Assistant On Assistant Off Do a return Do a return" at bounding box center [312, 79] width 601 height 26
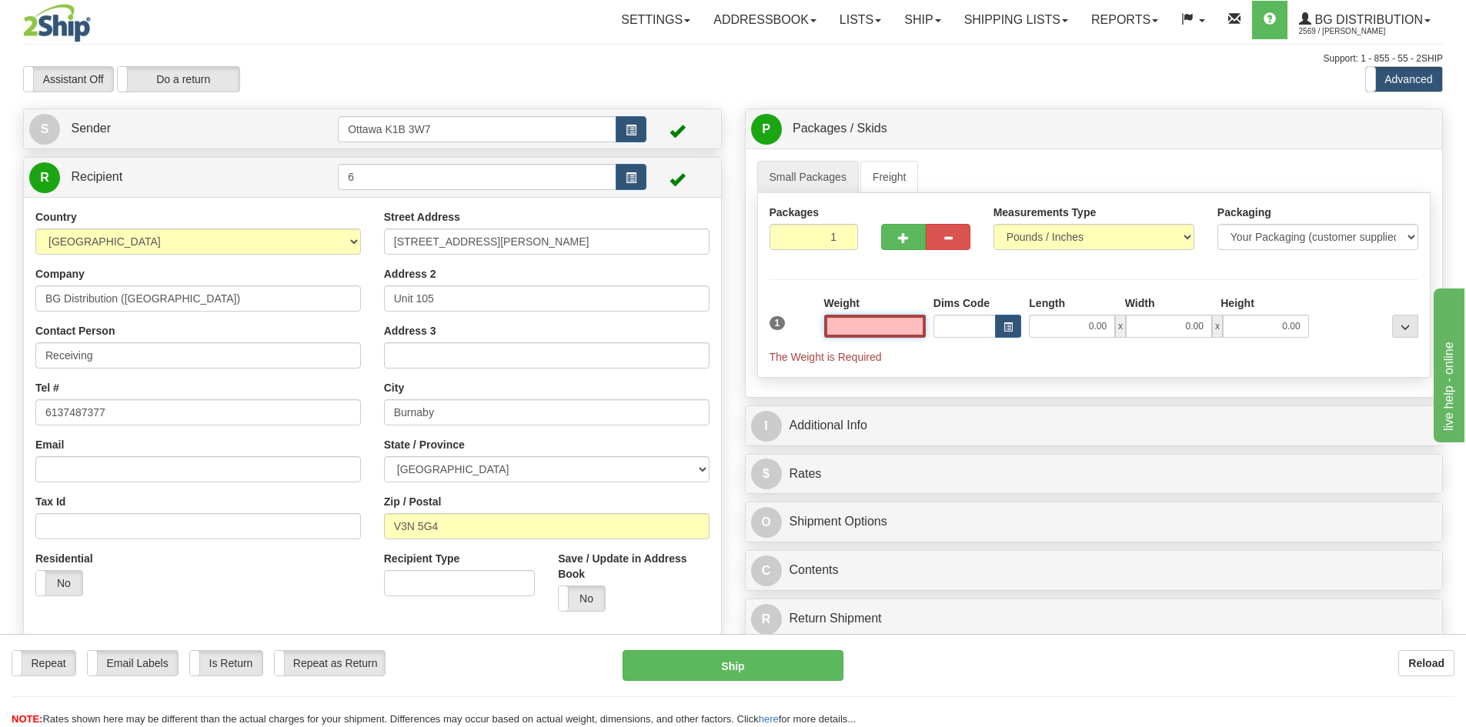
click at [886, 331] on input "text" at bounding box center [875, 326] width 102 height 23
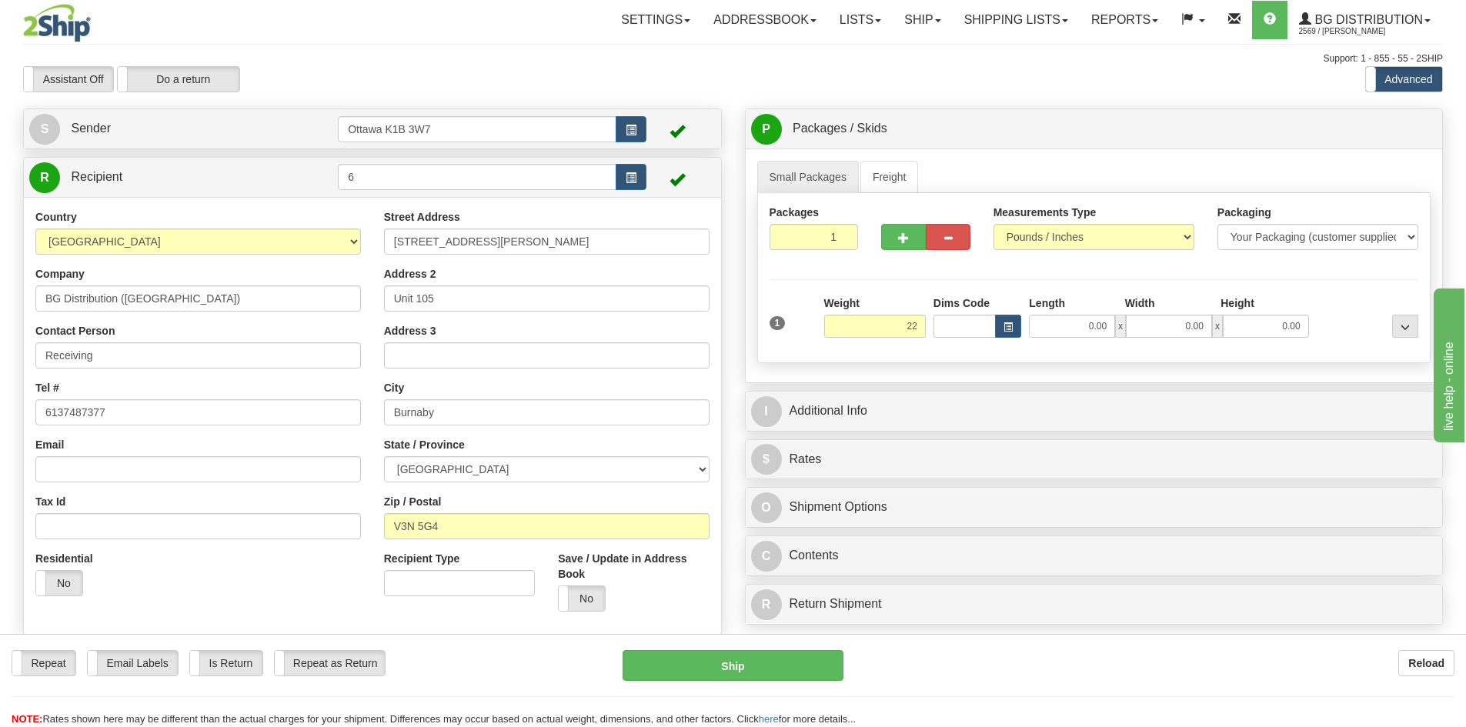
click at [733, 298] on div "P Packages / Skids 1 Packages - Weight: 0.00 Lbs 1 Skids - Weight: NaN Lbs Ship…" at bounding box center [1094, 371] width 722 height 524
type input "22.00"
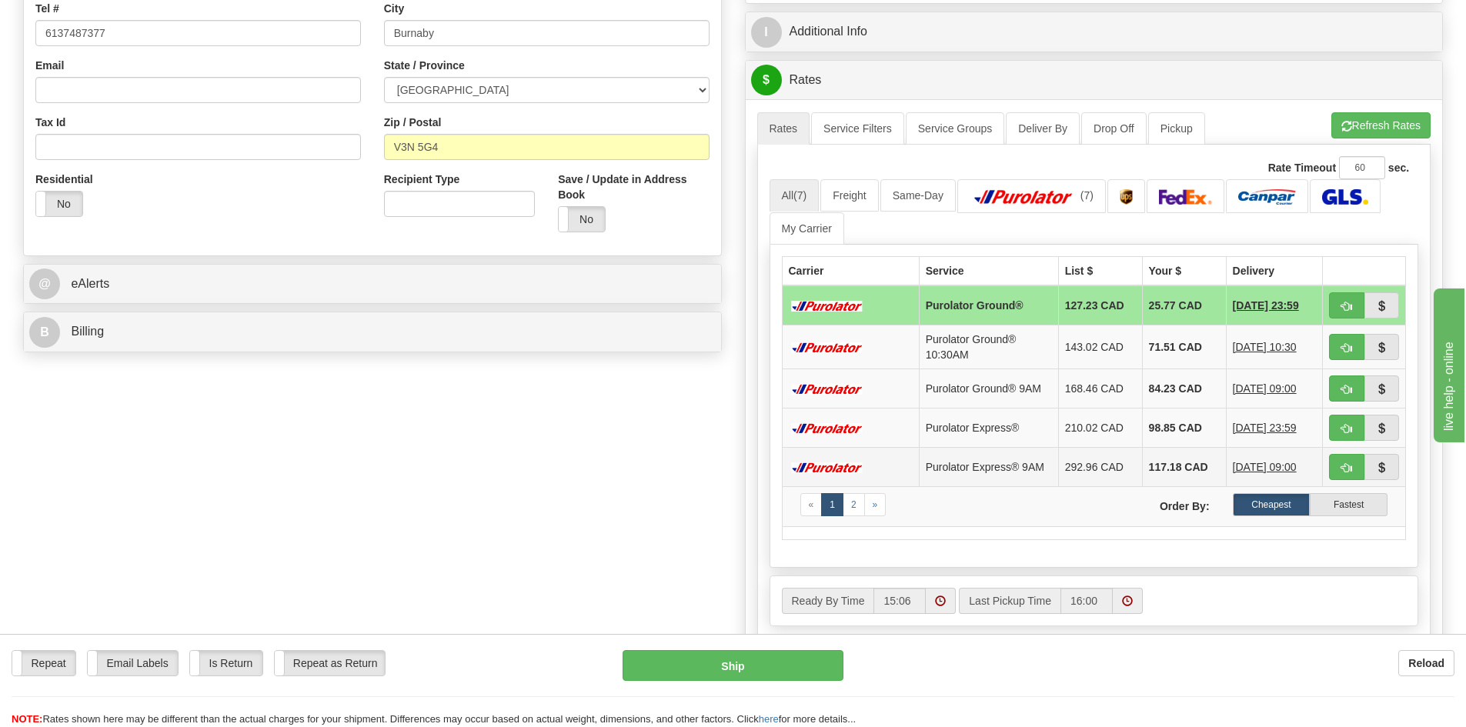
scroll to position [385, 0]
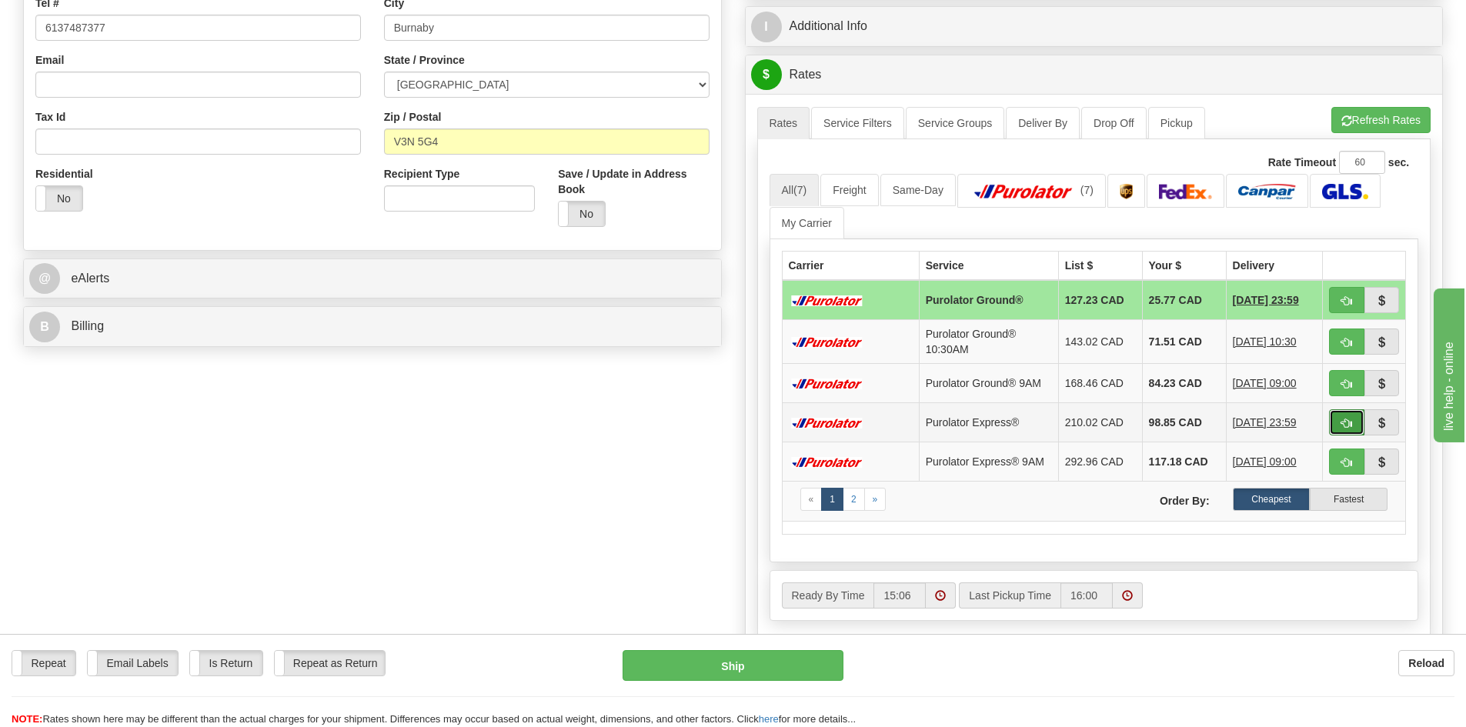
click at [1351, 427] on span "button" at bounding box center [1346, 424] width 11 height 10
type input "202"
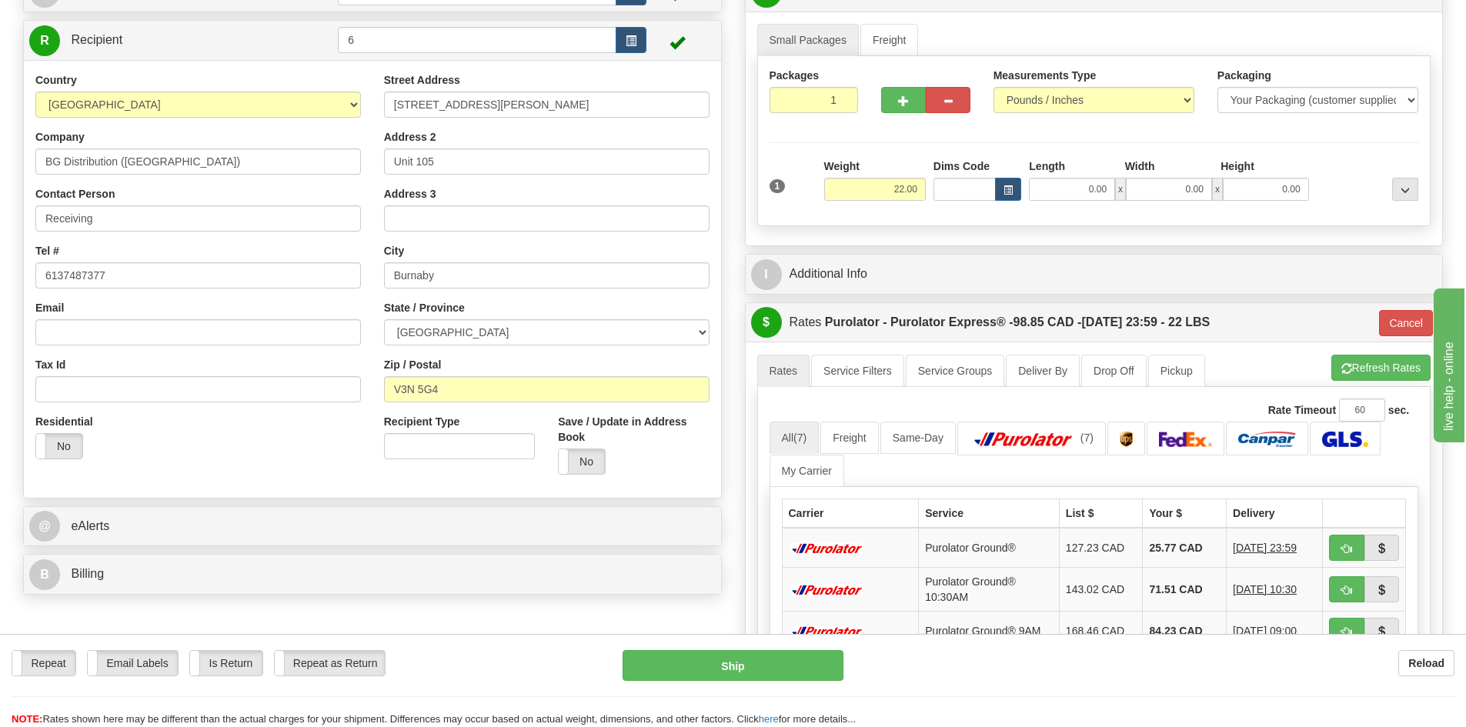
scroll to position [0, 0]
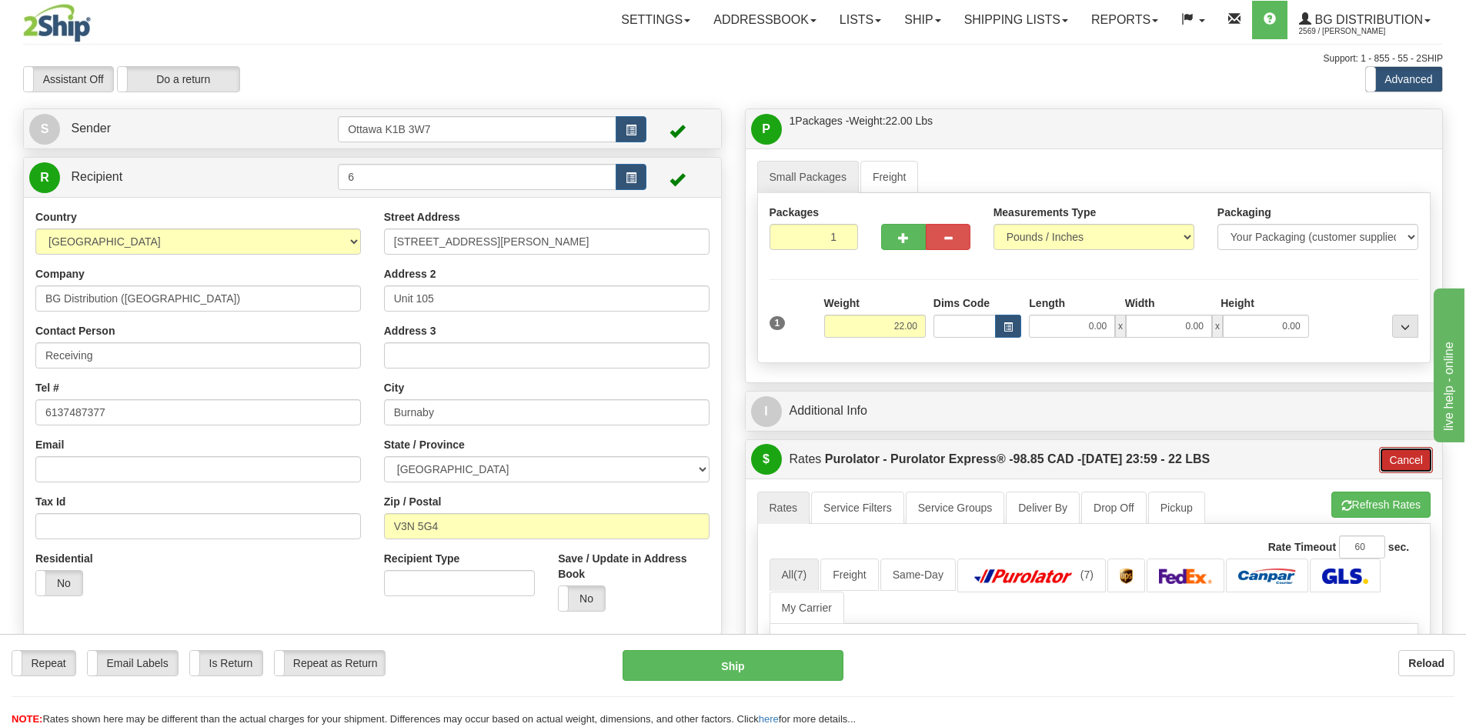
click at [1417, 459] on button "Cancel" at bounding box center [1406, 460] width 54 height 26
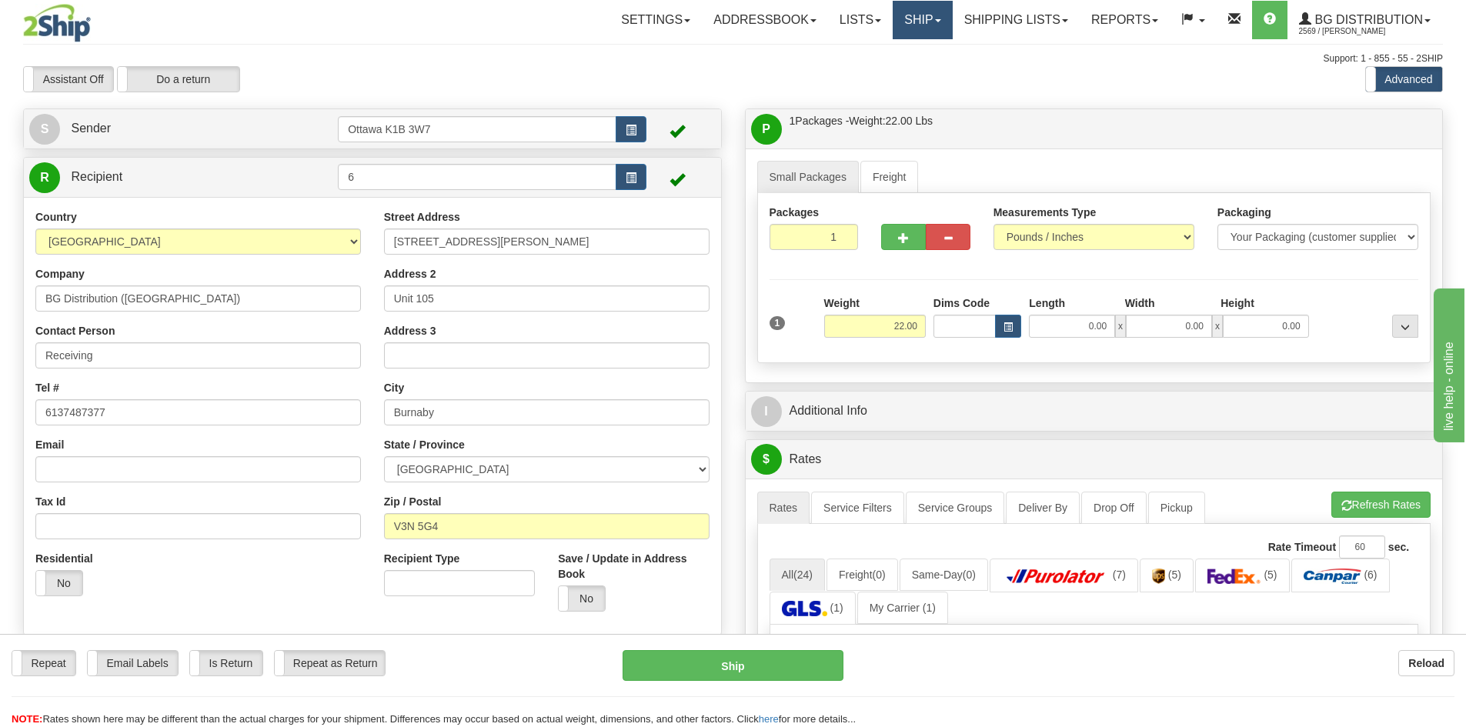
click at [926, 12] on link "Ship" at bounding box center [922, 20] width 59 height 38
click at [890, 54] on span "Ship Screen" at bounding box center [875, 54] width 58 height 12
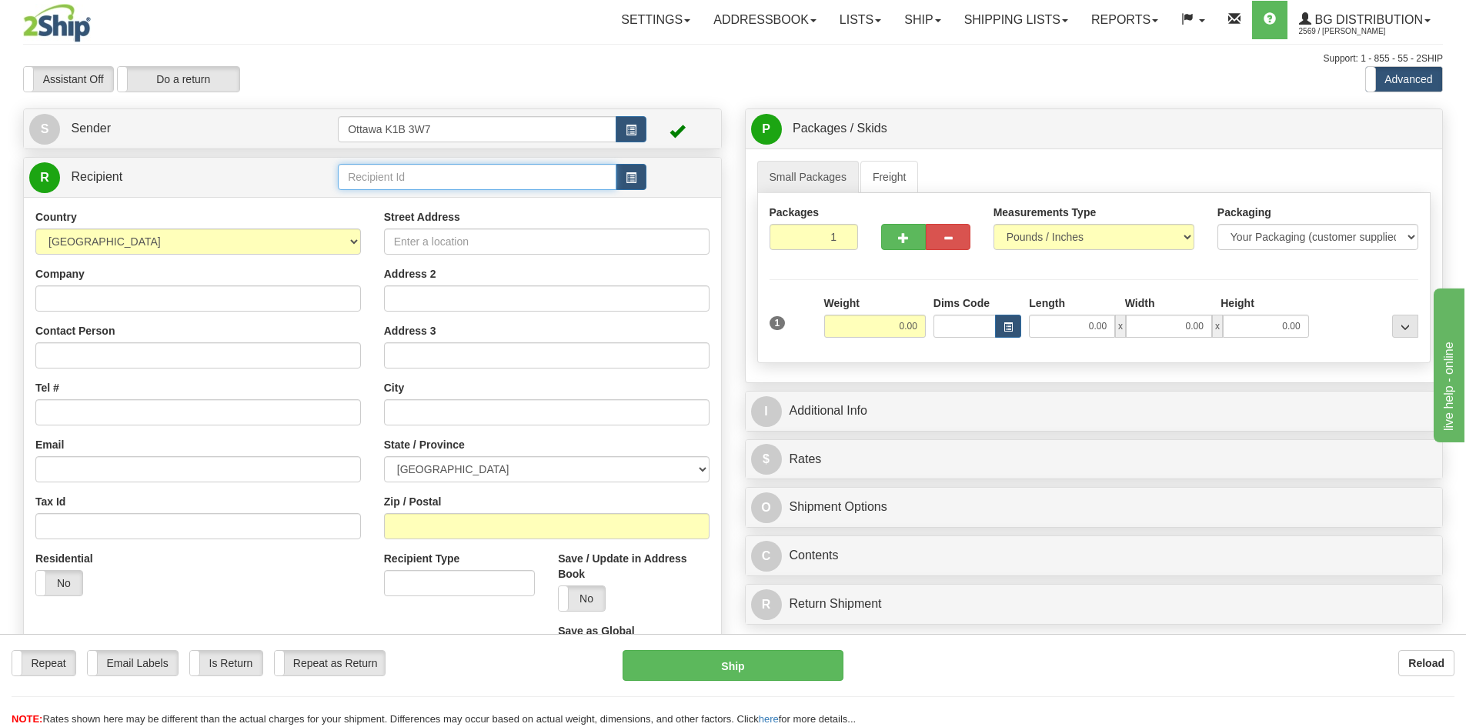
click at [456, 173] on input "text" at bounding box center [477, 177] width 279 height 26
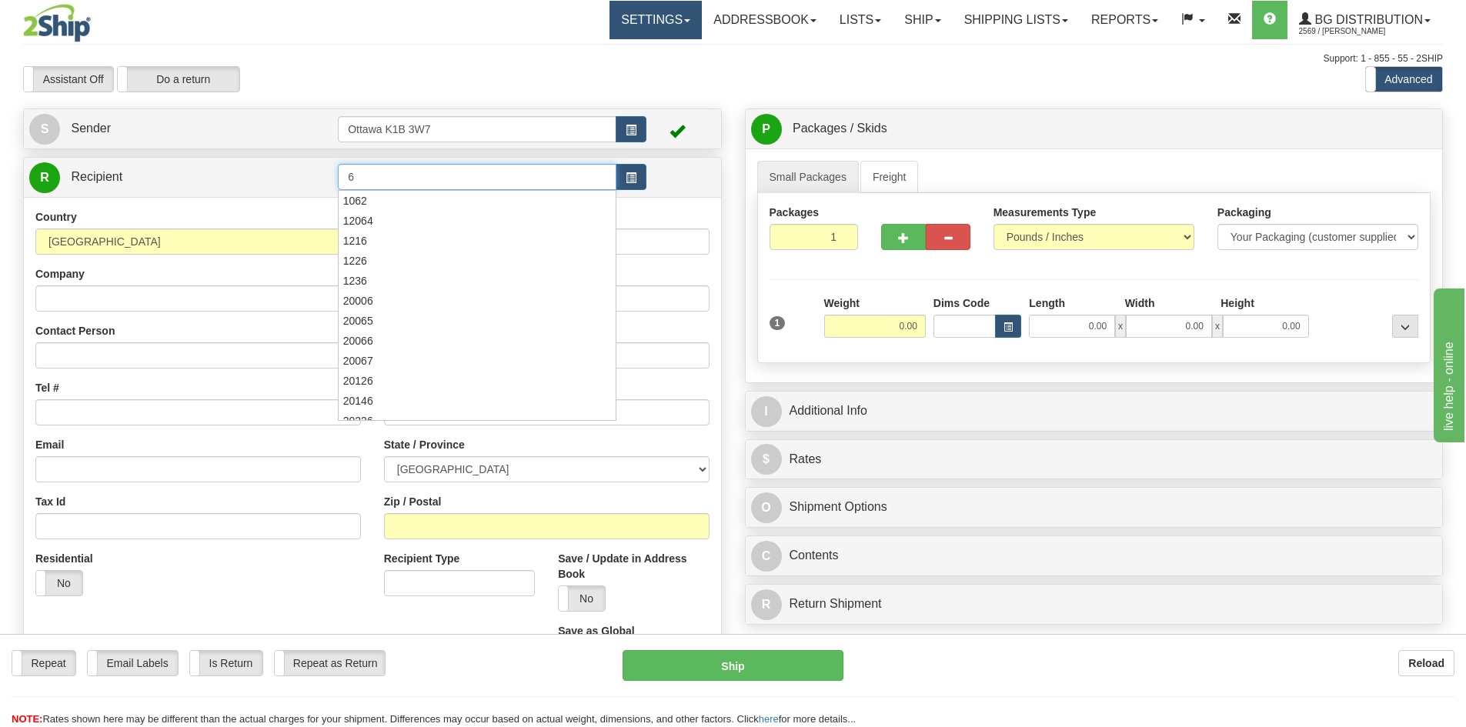
type input "6"
click button "Delete" at bounding box center [0, 0] width 0 height 0
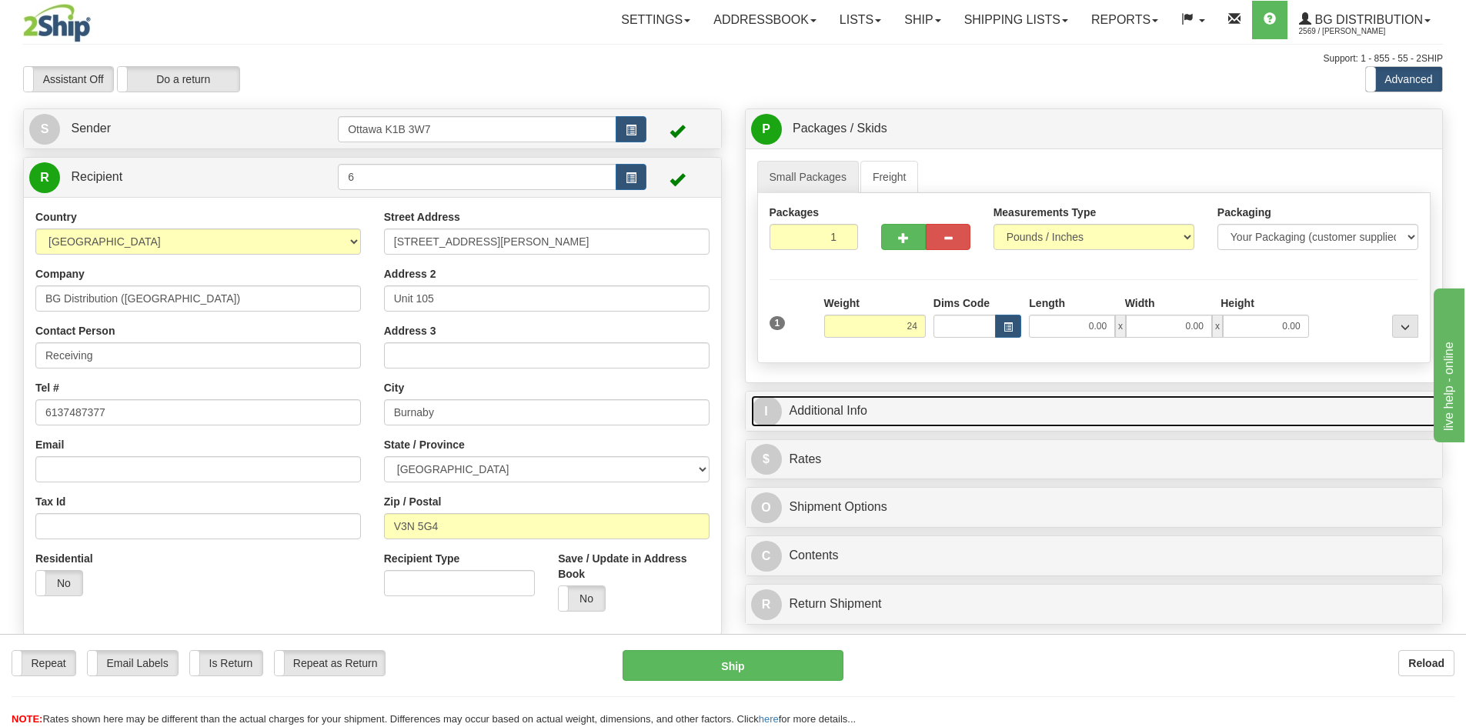
drag, startPoint x: 1002, startPoint y: 403, endPoint x: 994, endPoint y: 408, distance: 9.0
click at [1002, 402] on link "I Additional Info" at bounding box center [1094, 412] width 687 height 32
type input "24.00"
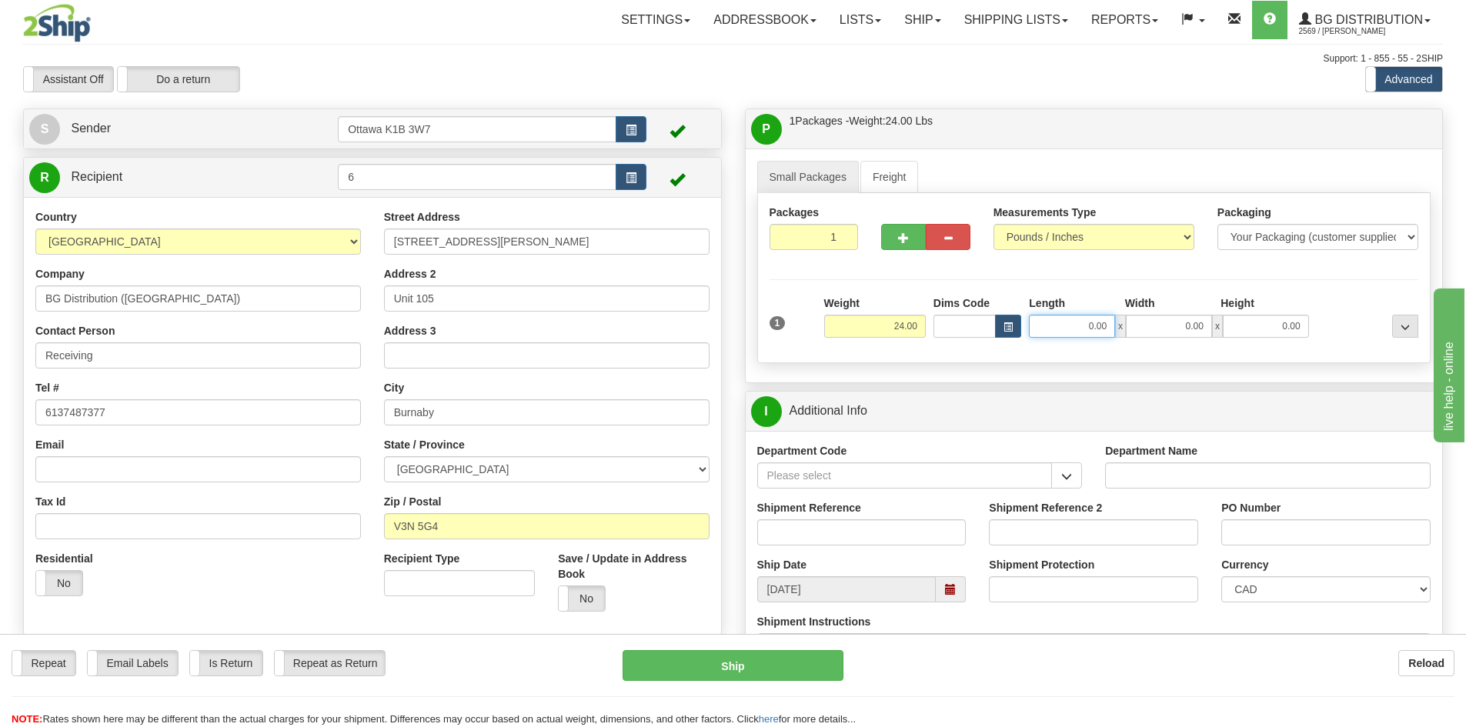
click at [1081, 321] on input "0.00" at bounding box center [1072, 326] width 86 height 23
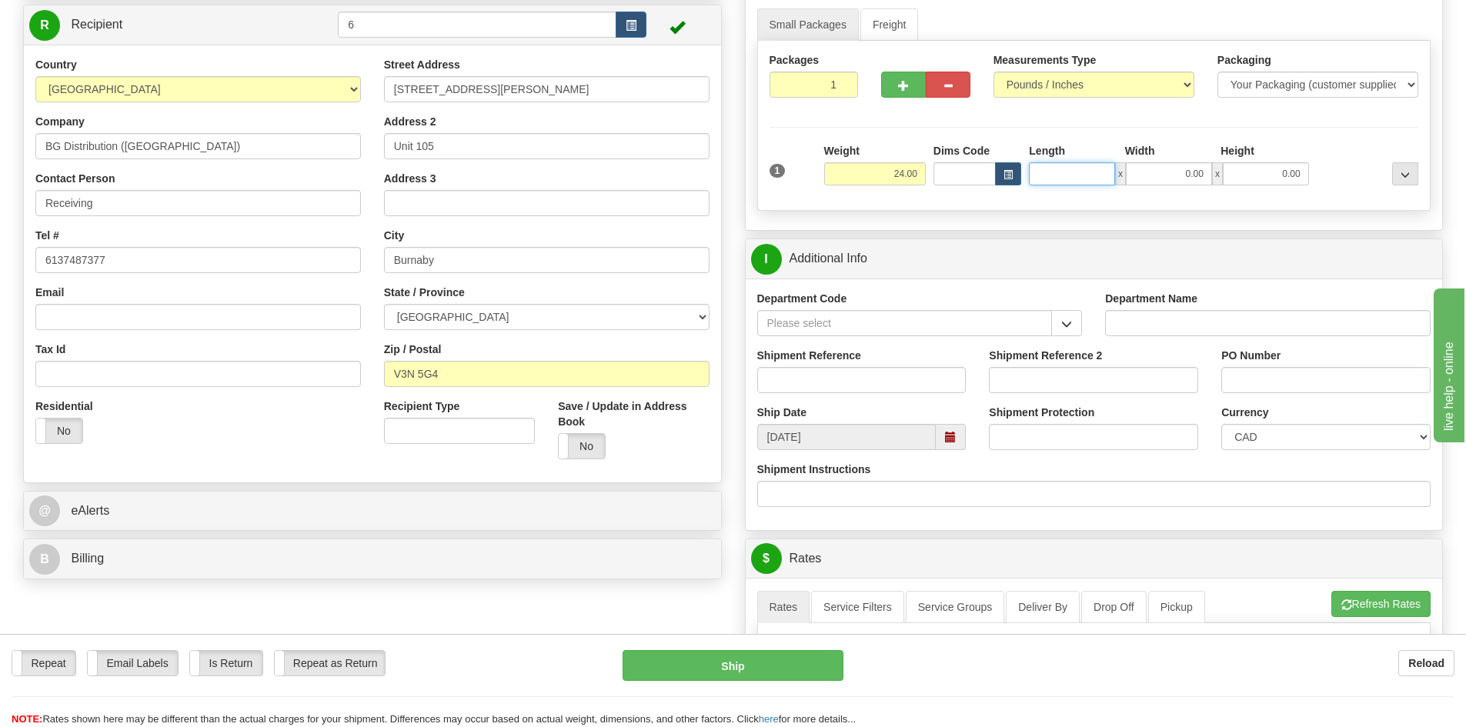
scroll to position [154, 0]
type input "0.00"
drag, startPoint x: 858, startPoint y: 172, endPoint x: 1177, endPoint y: 246, distance: 327.3
click at [1153, 248] on div "P Packages / Skids 1 Packages - Weight: 24.00 Lbs 1 Skids - Weight: NaN Lbs Shi…" at bounding box center [1094, 625] width 722 height 1341
click at [1070, 325] on span "button" at bounding box center [1066, 323] width 11 height 10
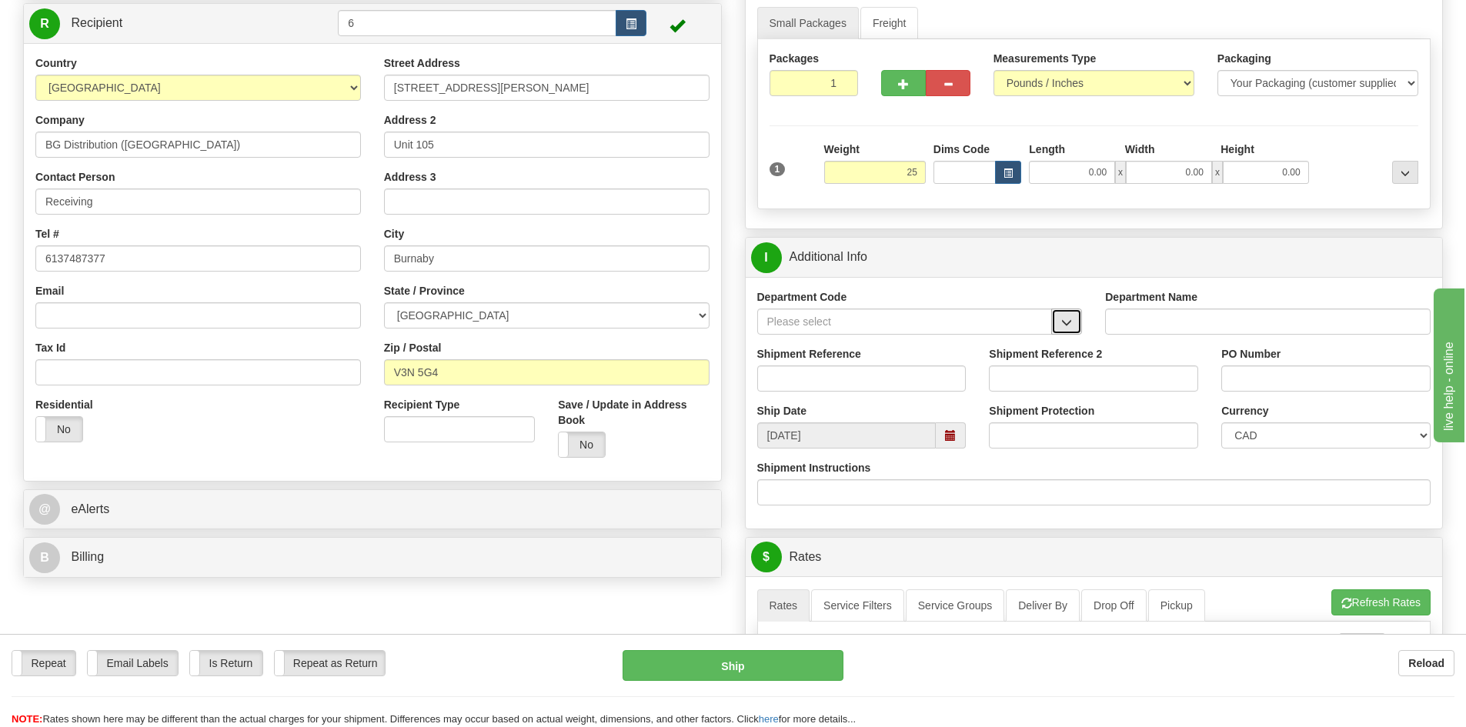
type input "25.00"
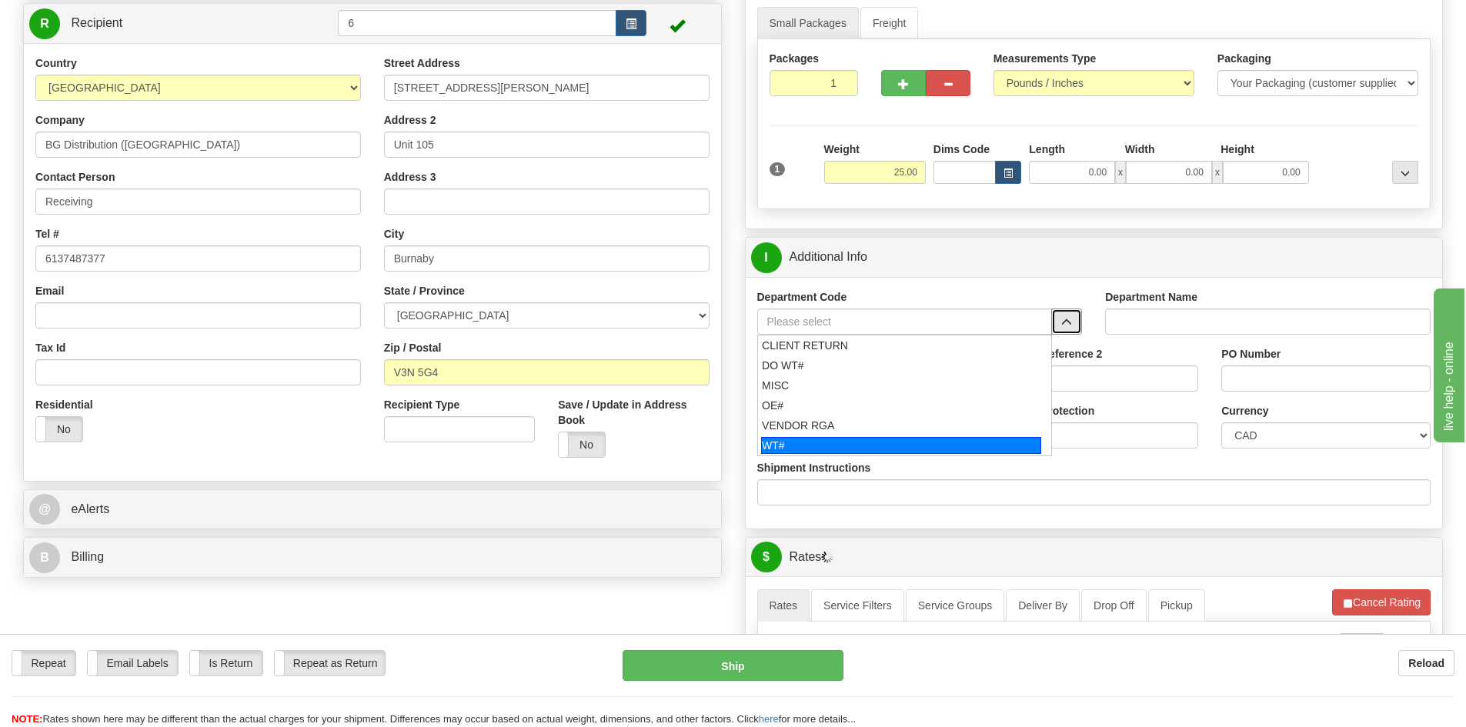
click at [874, 443] on div "WT#" at bounding box center [901, 445] width 280 height 17
type input "WT#"
type input "WAREHOUSE TRANSFERS"
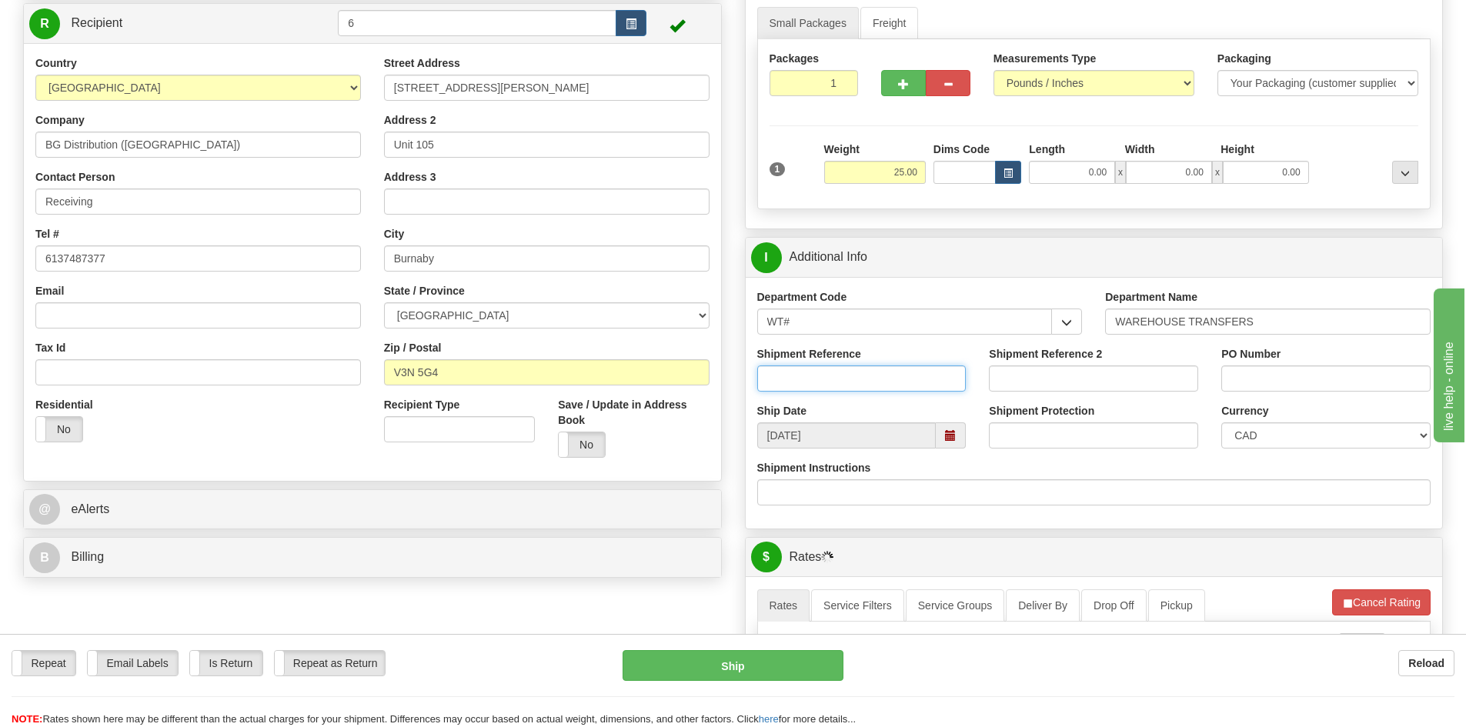
click at [860, 389] on input "Shipment Reference" at bounding box center [861, 379] width 209 height 26
type input "164417-00"
click at [1054, 382] on input "Shipment Reference 2" at bounding box center [1093, 379] width 209 height 26
type input "164495-00"
click at [1301, 373] on input "PO Number" at bounding box center [1325, 379] width 209 height 26
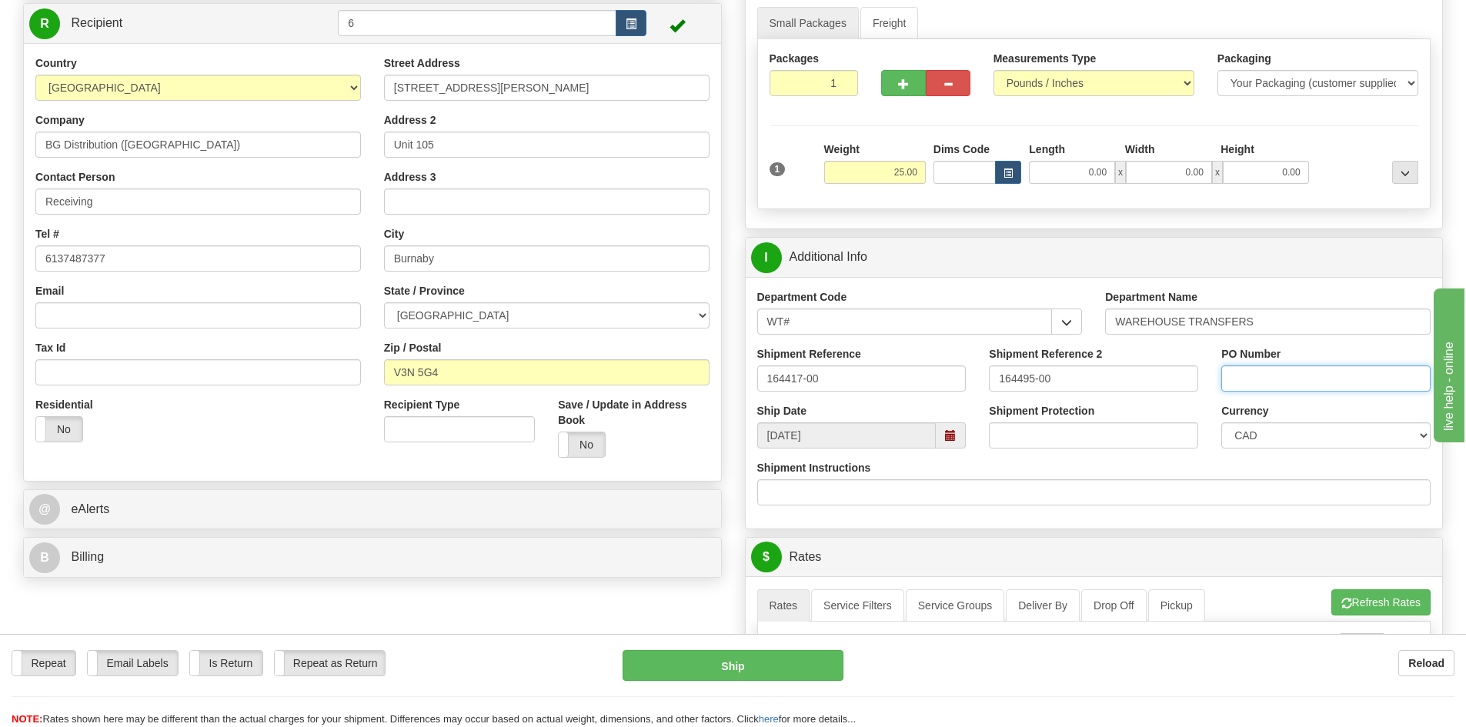
type input "N/A"
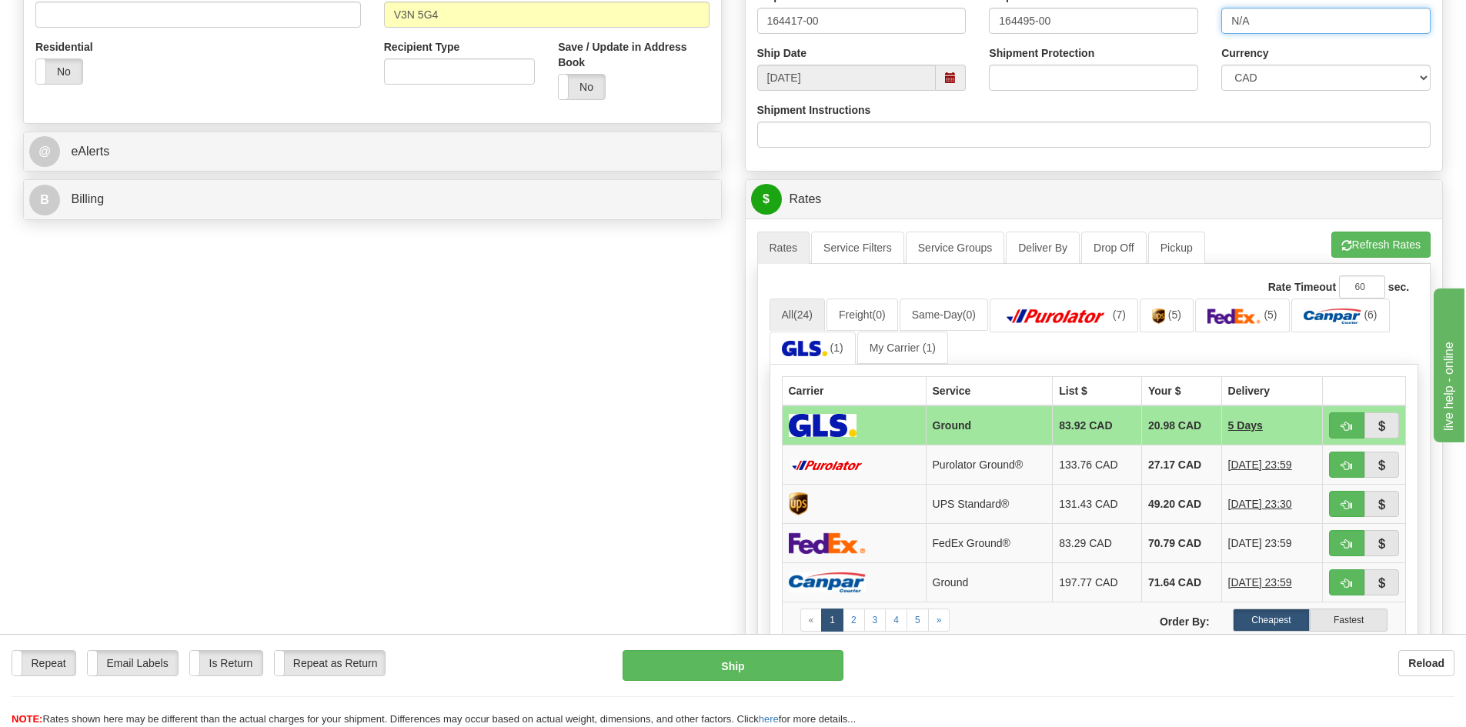
scroll to position [539, 0]
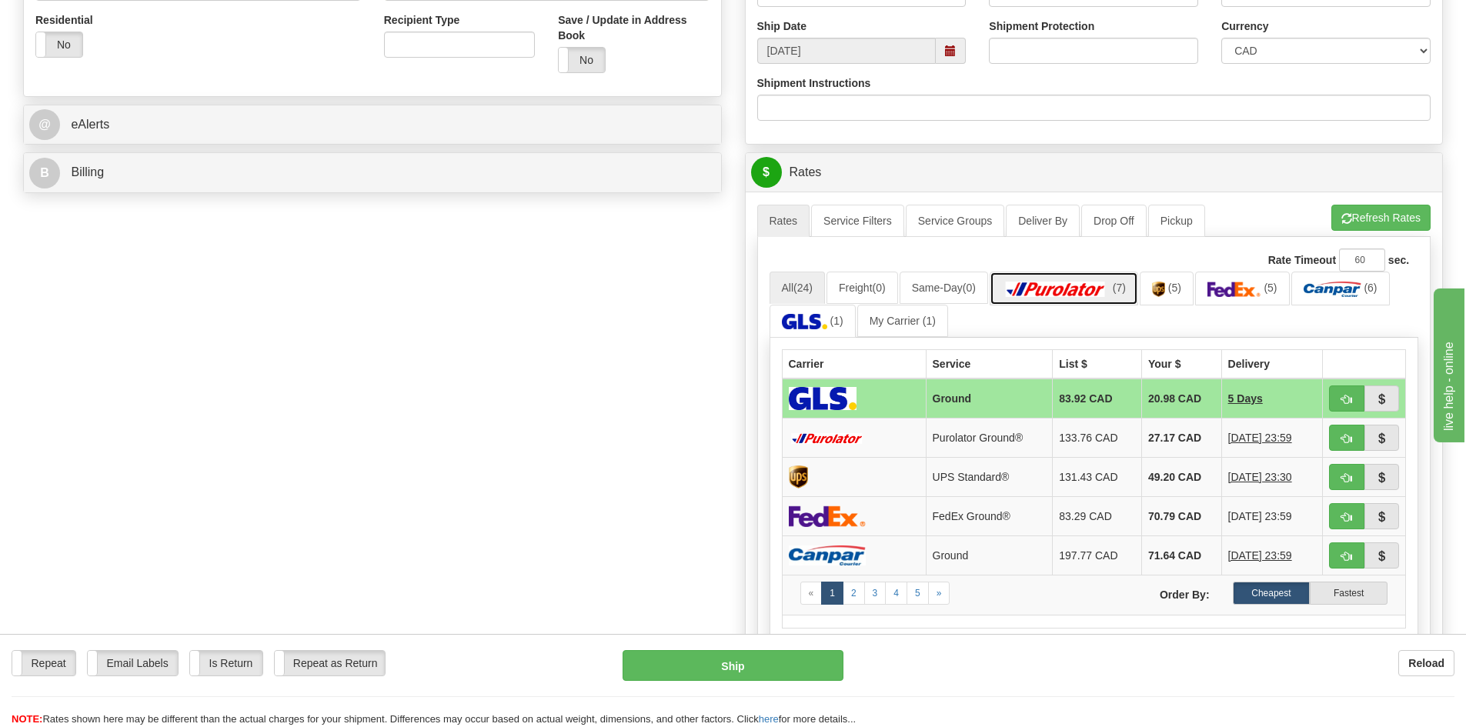
click at [1067, 276] on link "(7)" at bounding box center [1064, 288] width 149 height 33
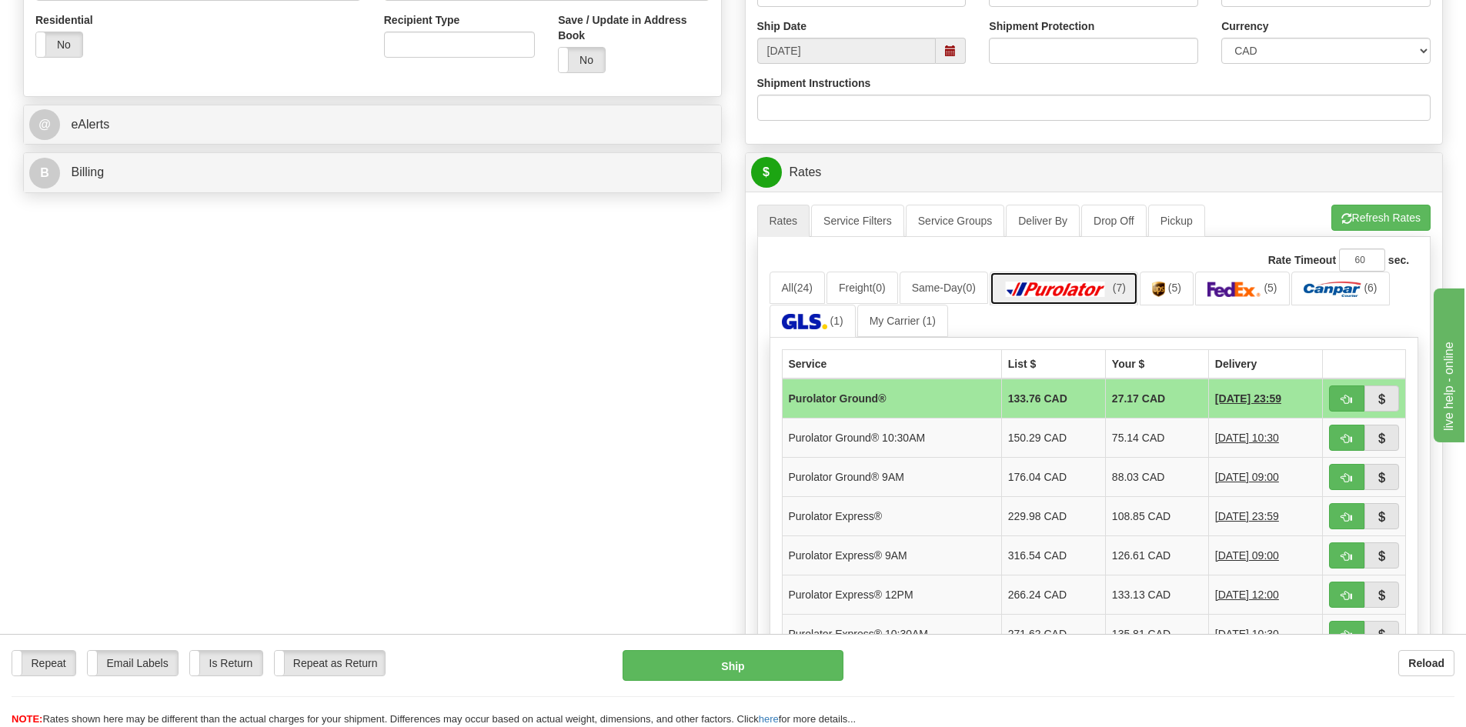
scroll to position [616, 0]
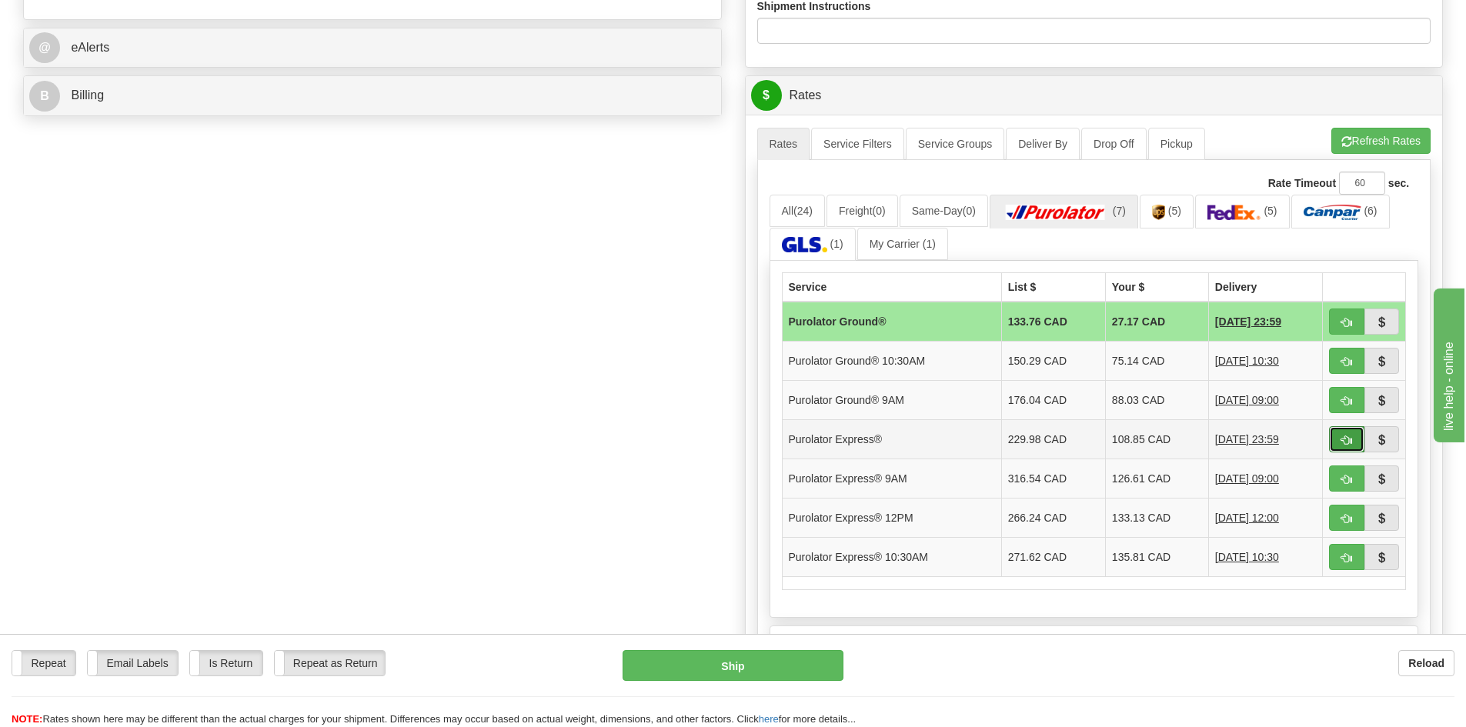
click at [1341, 440] on span "button" at bounding box center [1346, 441] width 11 height 10
type input "202"
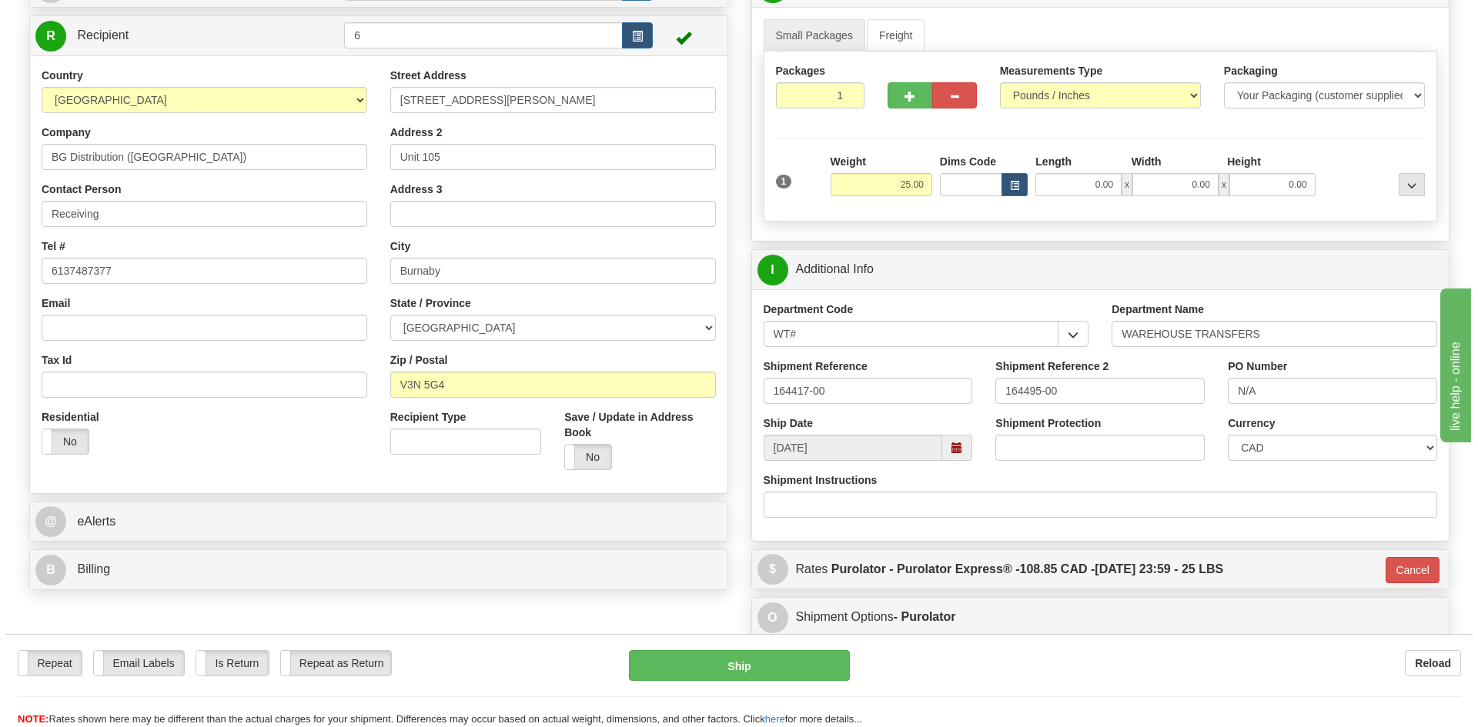
scroll to position [115, 0]
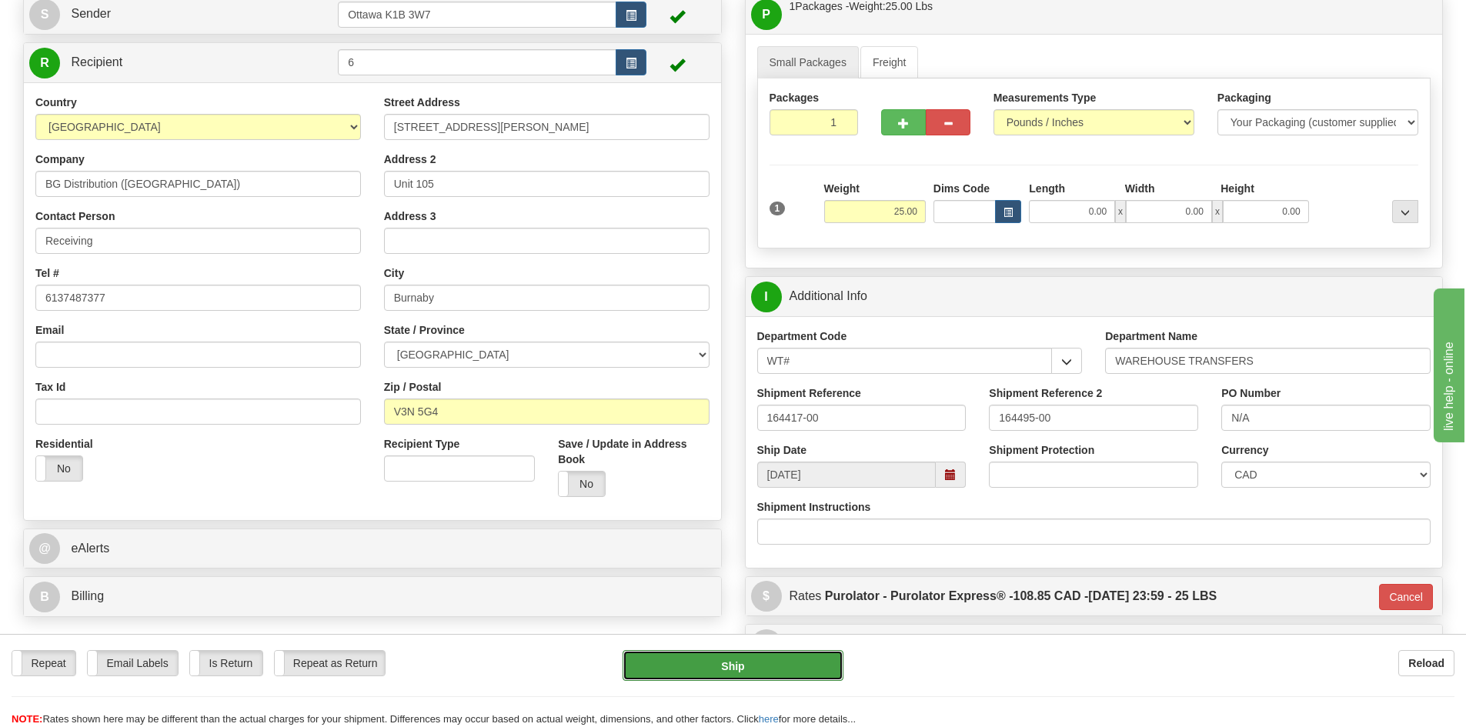
click at [737, 661] on button "Ship" at bounding box center [733, 665] width 221 height 31
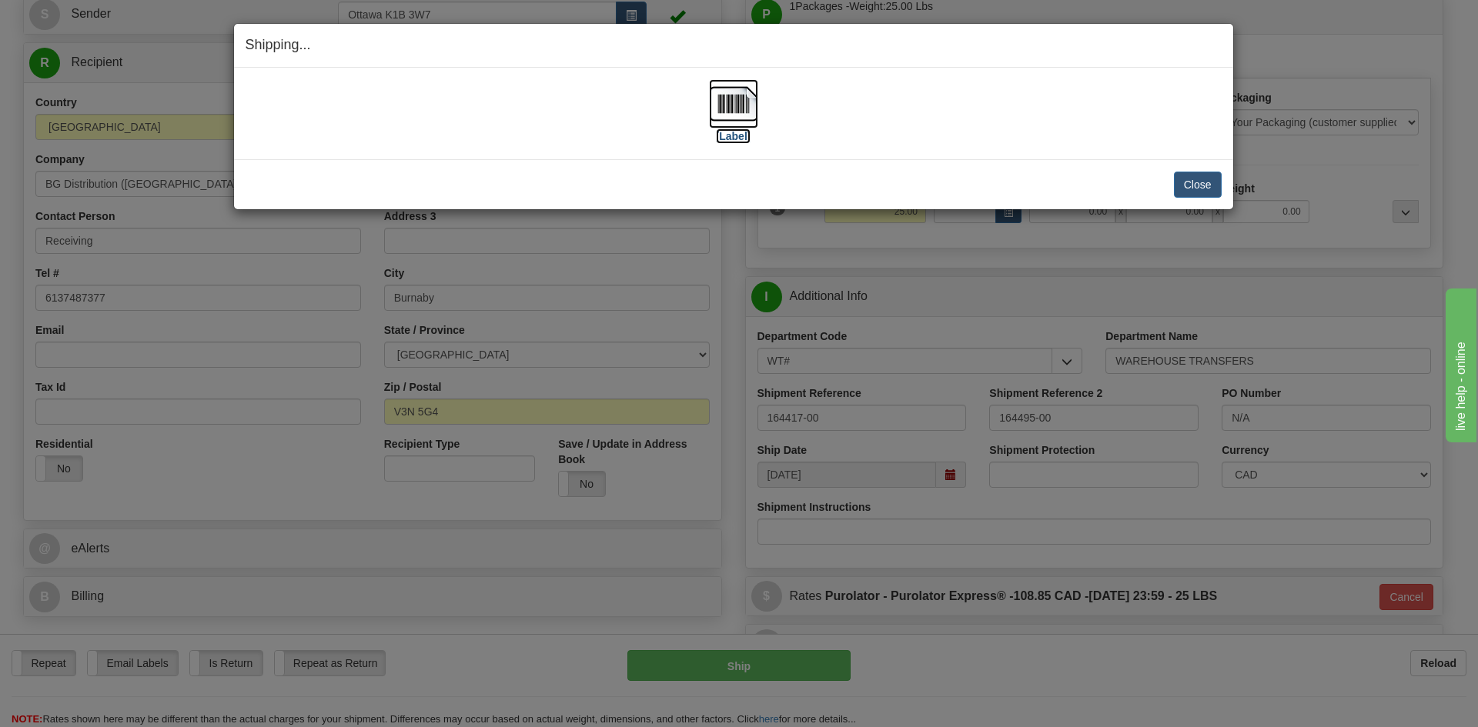
click at [723, 135] on label "[Label]" at bounding box center [733, 136] width 35 height 15
click at [1215, 186] on button "Close" at bounding box center [1198, 185] width 48 height 26
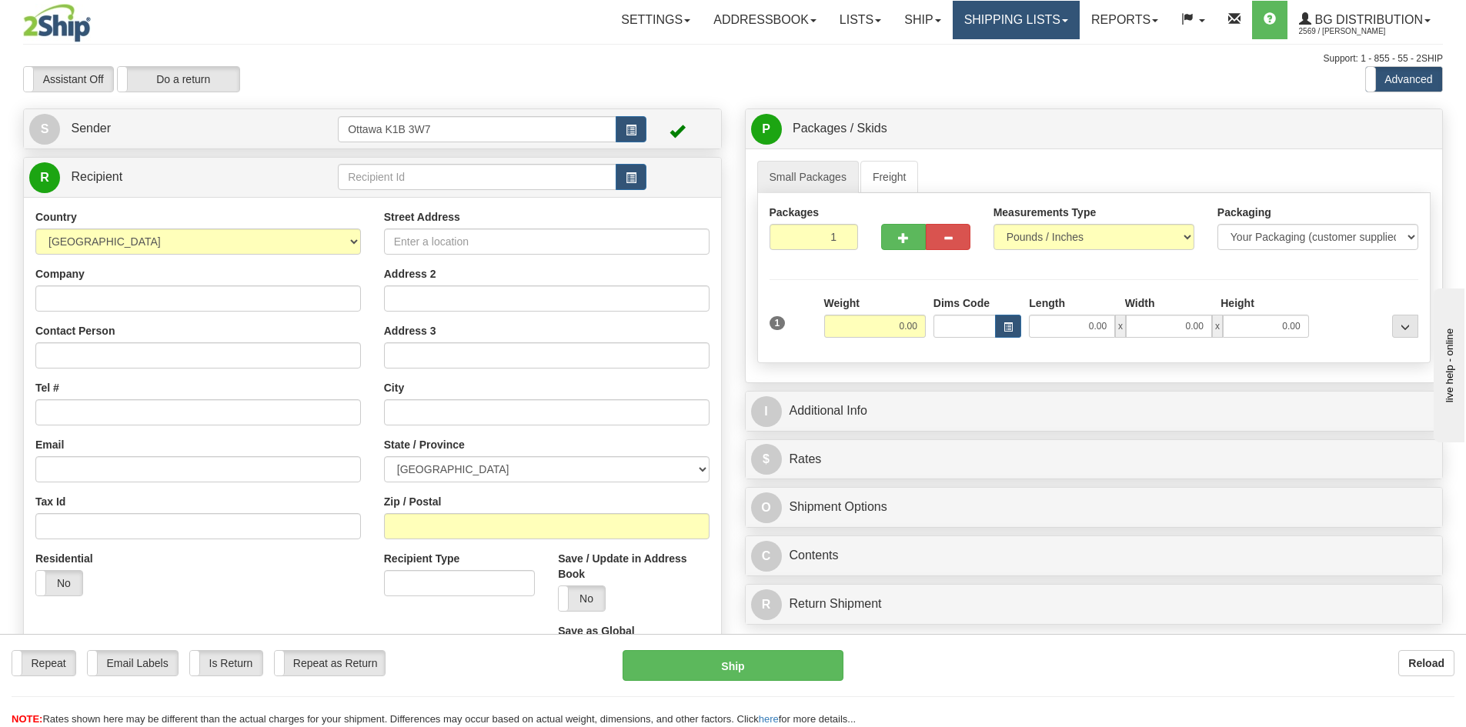
click at [1004, 23] on link "Shipping lists" at bounding box center [1016, 20] width 127 height 38
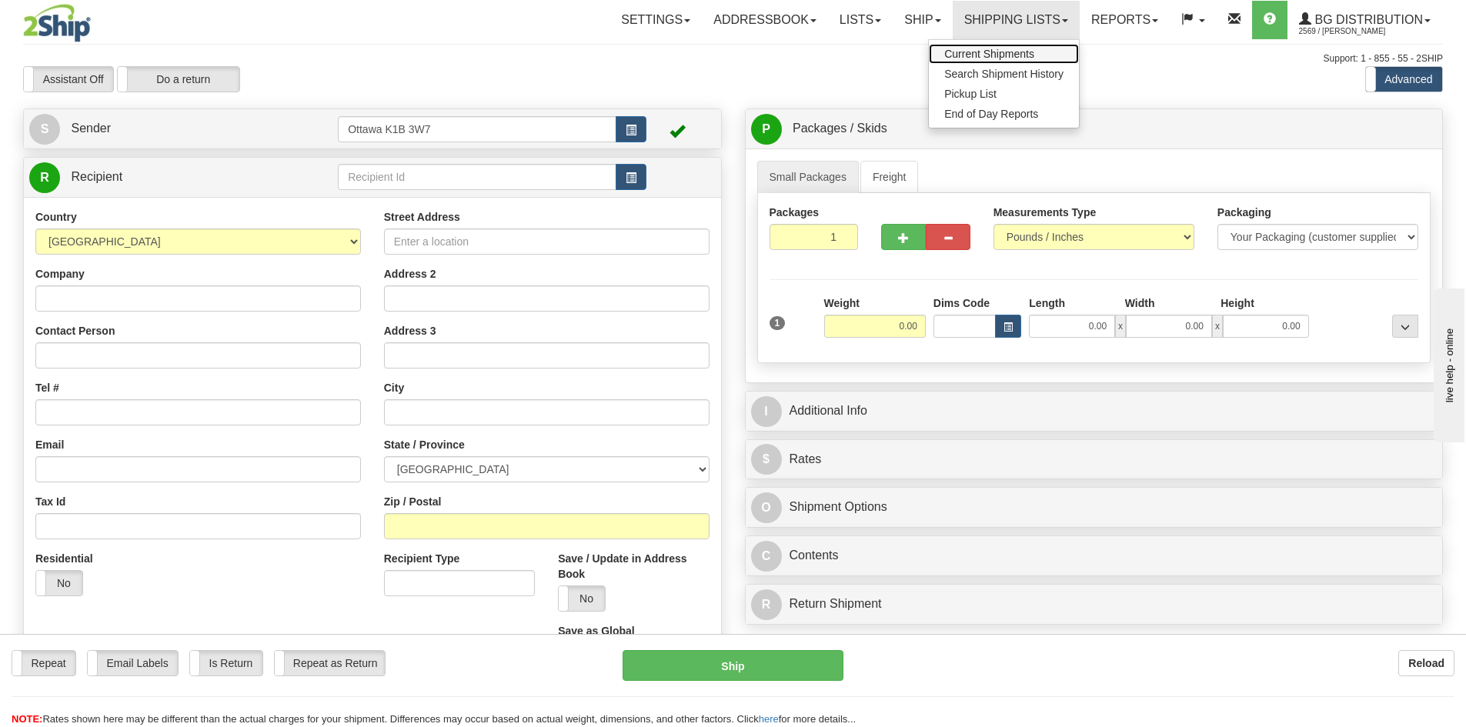
click at [981, 53] on span "Current Shipments" at bounding box center [989, 54] width 90 height 12
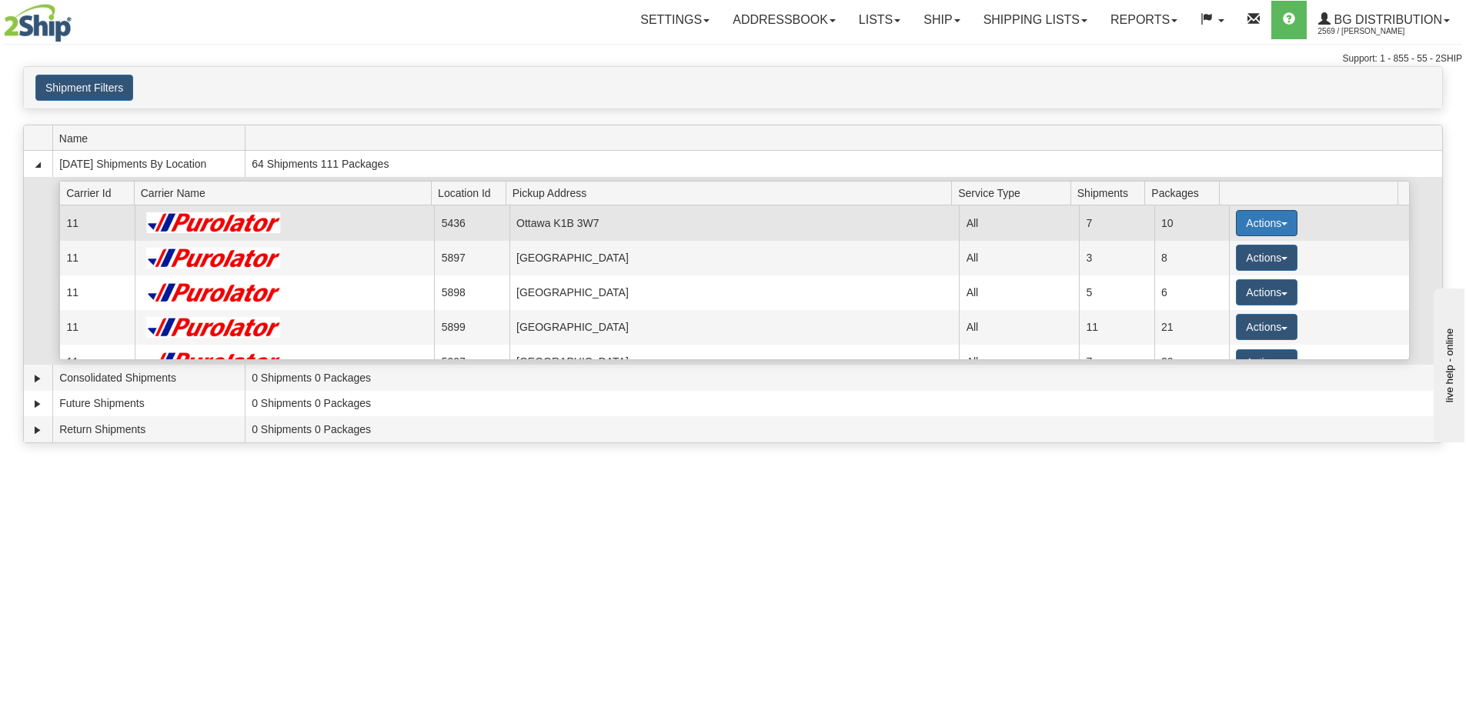
click at [1263, 226] on button "Actions" at bounding box center [1267, 223] width 62 height 26
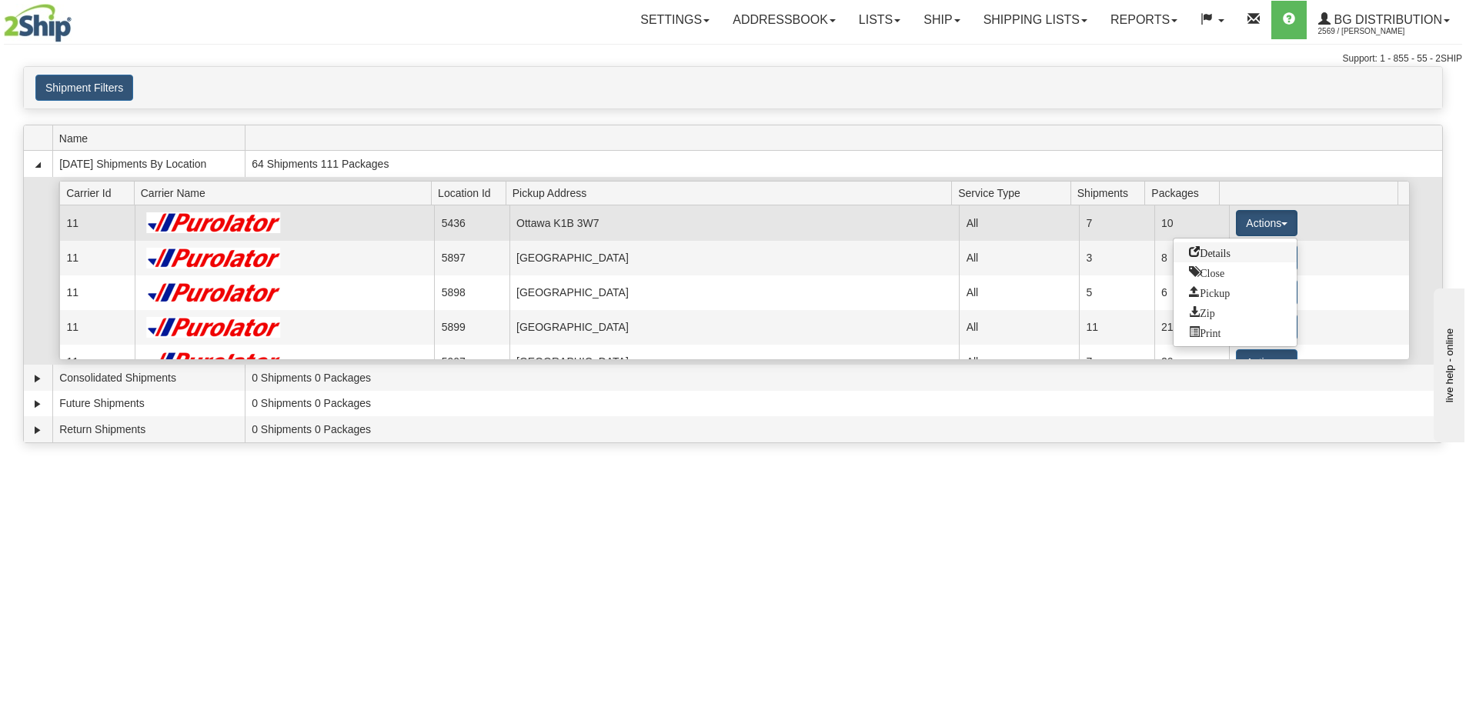
click at [1215, 252] on span "Details" at bounding box center [1210, 251] width 42 height 11
